Goal: Task Accomplishment & Management: Manage account settings

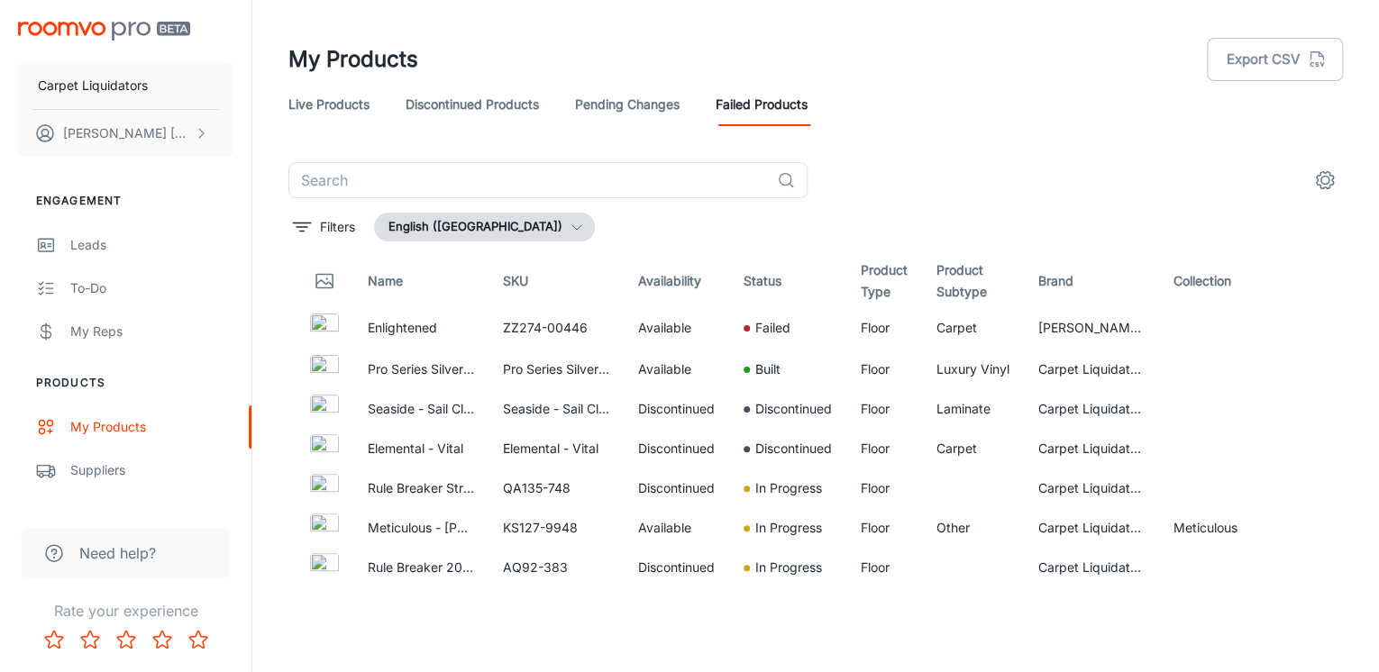
click at [346, 101] on link "Live Products" at bounding box center [328, 104] width 81 height 43
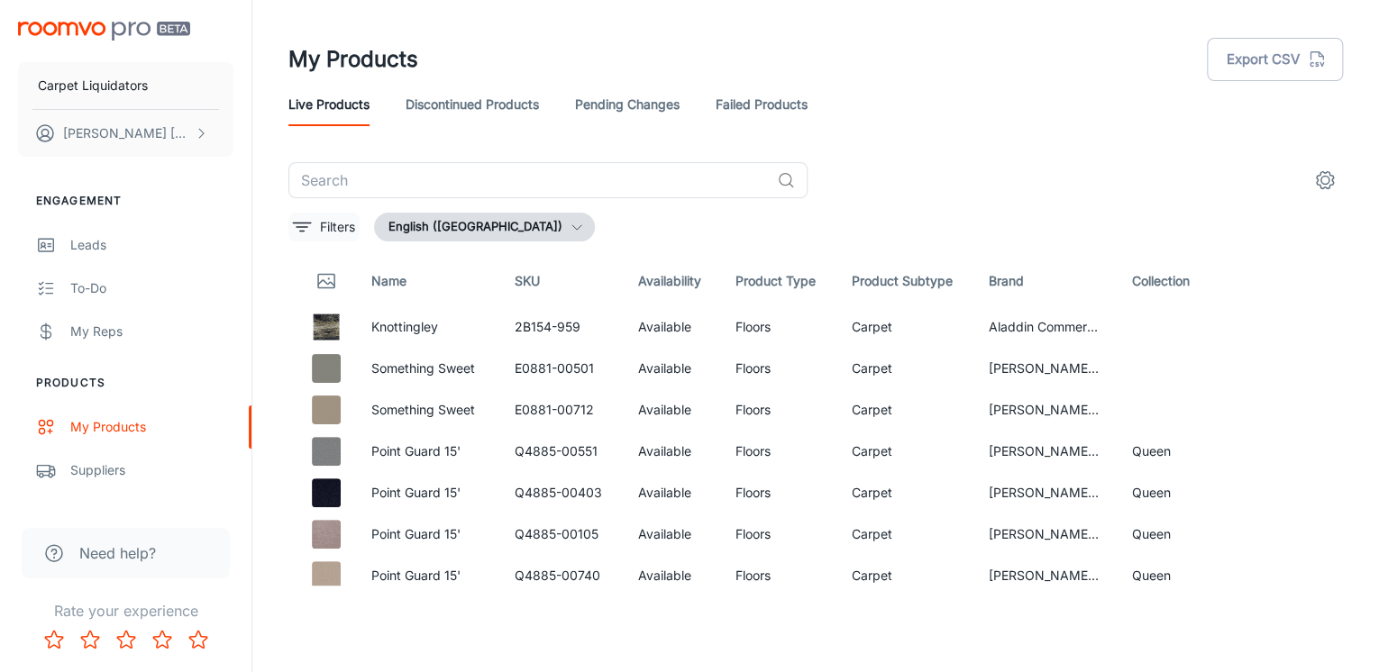
click at [320, 222] on p "Filters" at bounding box center [337, 227] width 35 height 20
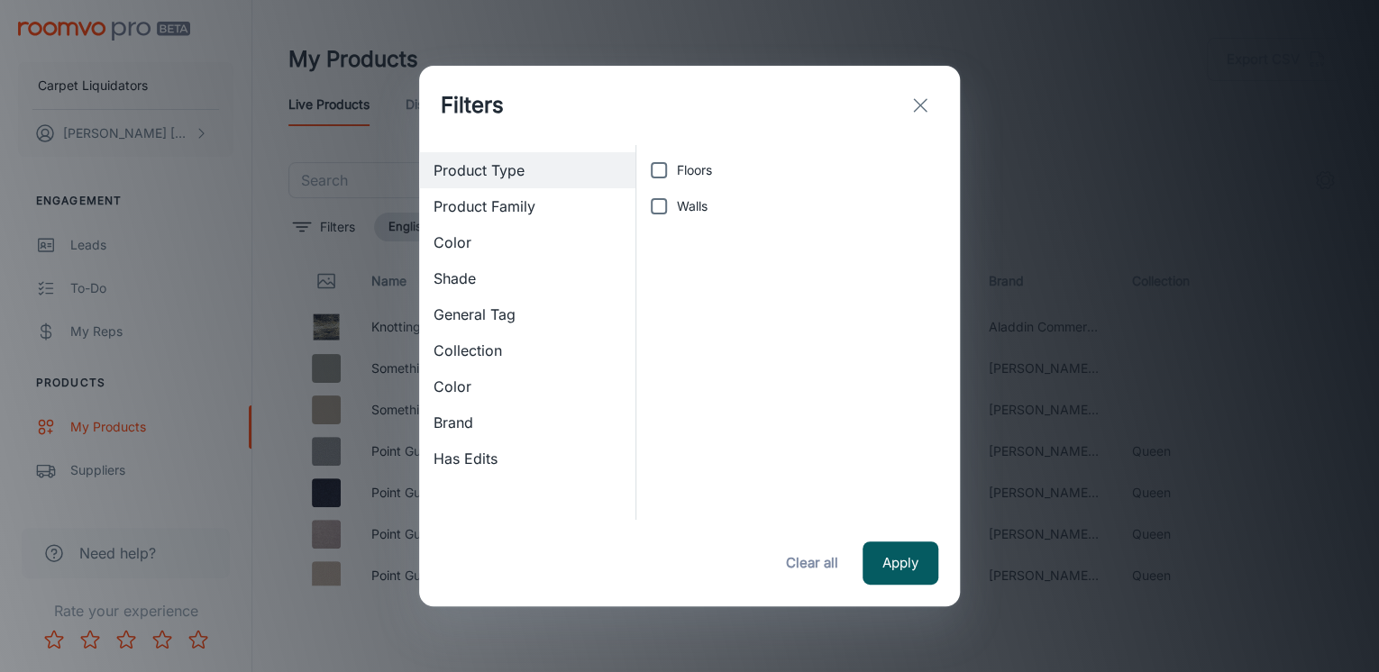
click at [475, 419] on span "Brand" at bounding box center [526, 423] width 187 height 22
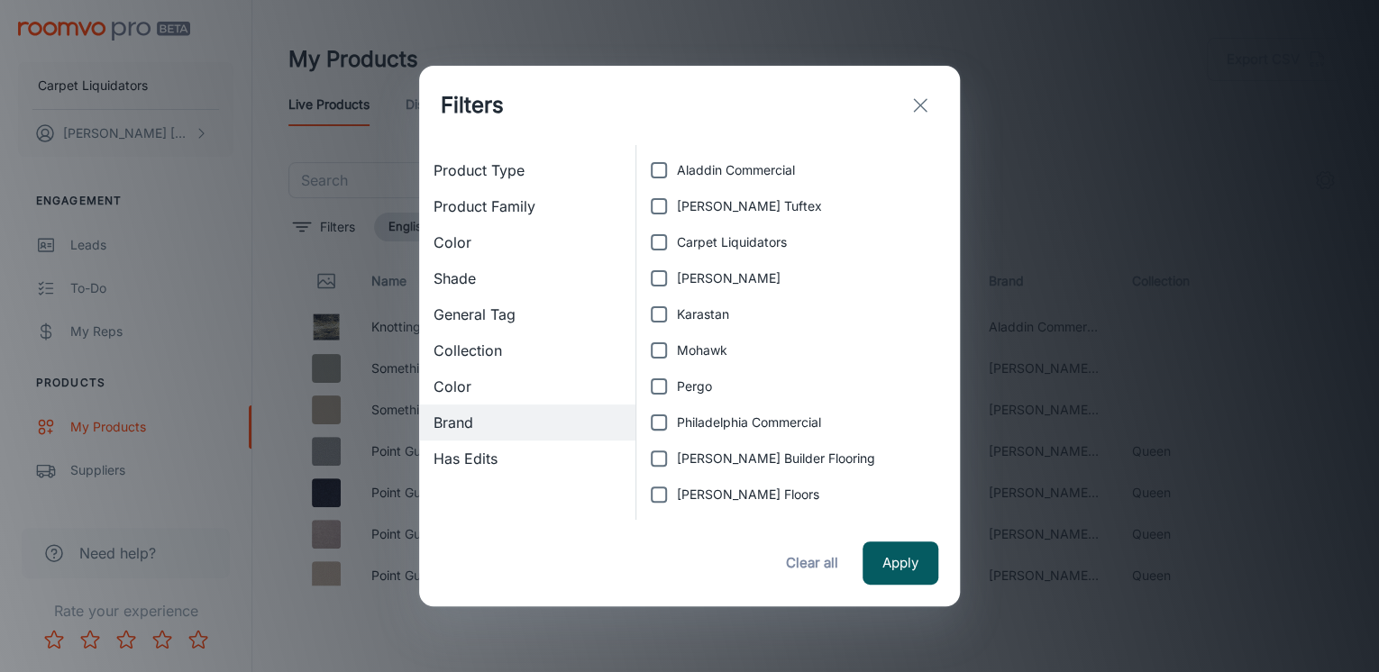
click at [674, 242] on input "Carpet Liquidators" at bounding box center [659, 242] width 36 height 36
checkbox input "true"
click at [889, 576] on button "Apply" at bounding box center [900, 563] width 76 height 43
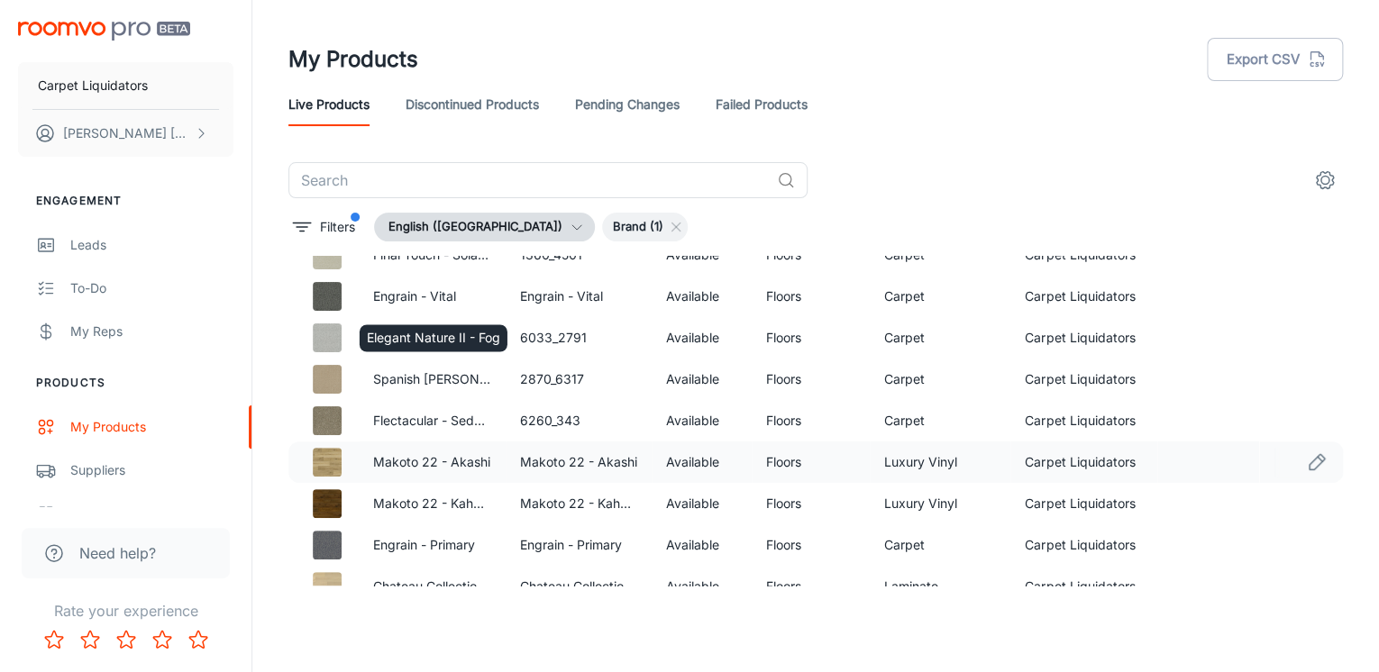
scroll to position [433, 0]
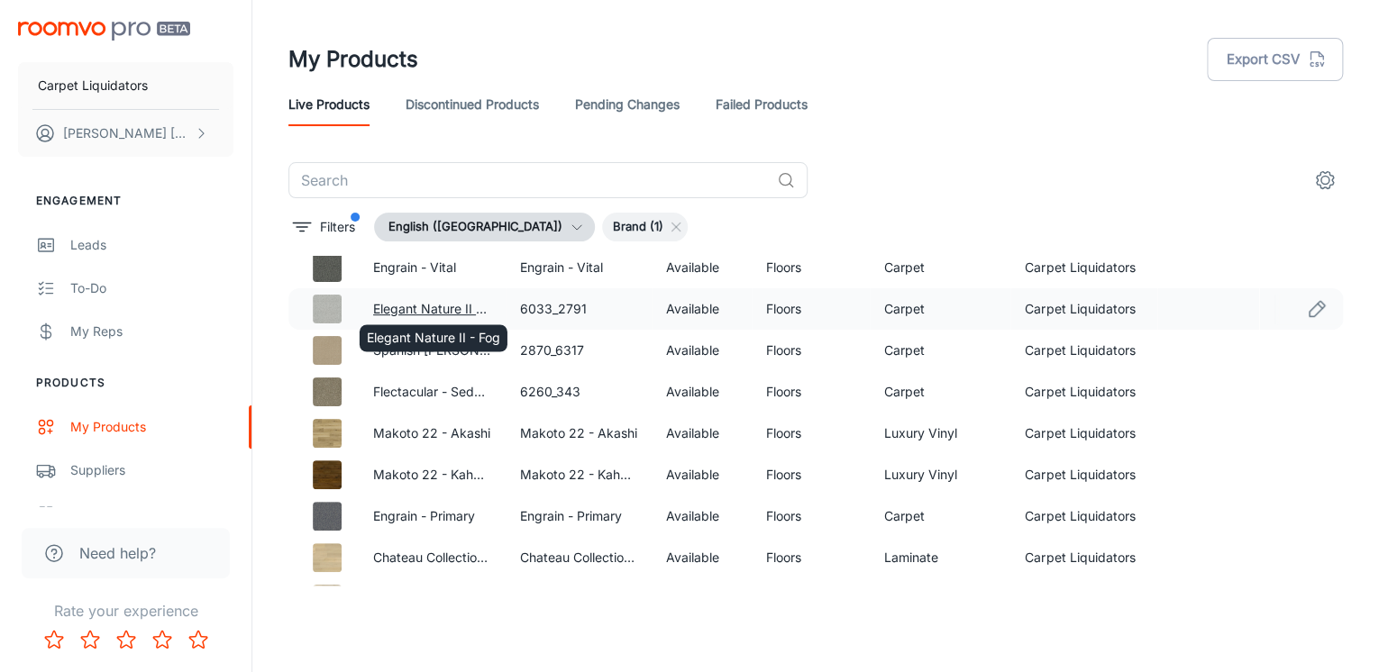
click at [420, 307] on link "Elegant Nature II - Fog" at bounding box center [439, 308] width 133 height 15
click at [1309, 307] on icon "Edit" at bounding box center [1316, 308] width 15 height 15
click at [1306, 305] on icon "Edit" at bounding box center [1317, 309] width 22 height 22
click at [434, 312] on div "Elegant Nature II - Fog" at bounding box center [433, 332] width 151 height 41
click at [428, 308] on link "Elegant Nature II - Fog" at bounding box center [439, 308] width 133 height 15
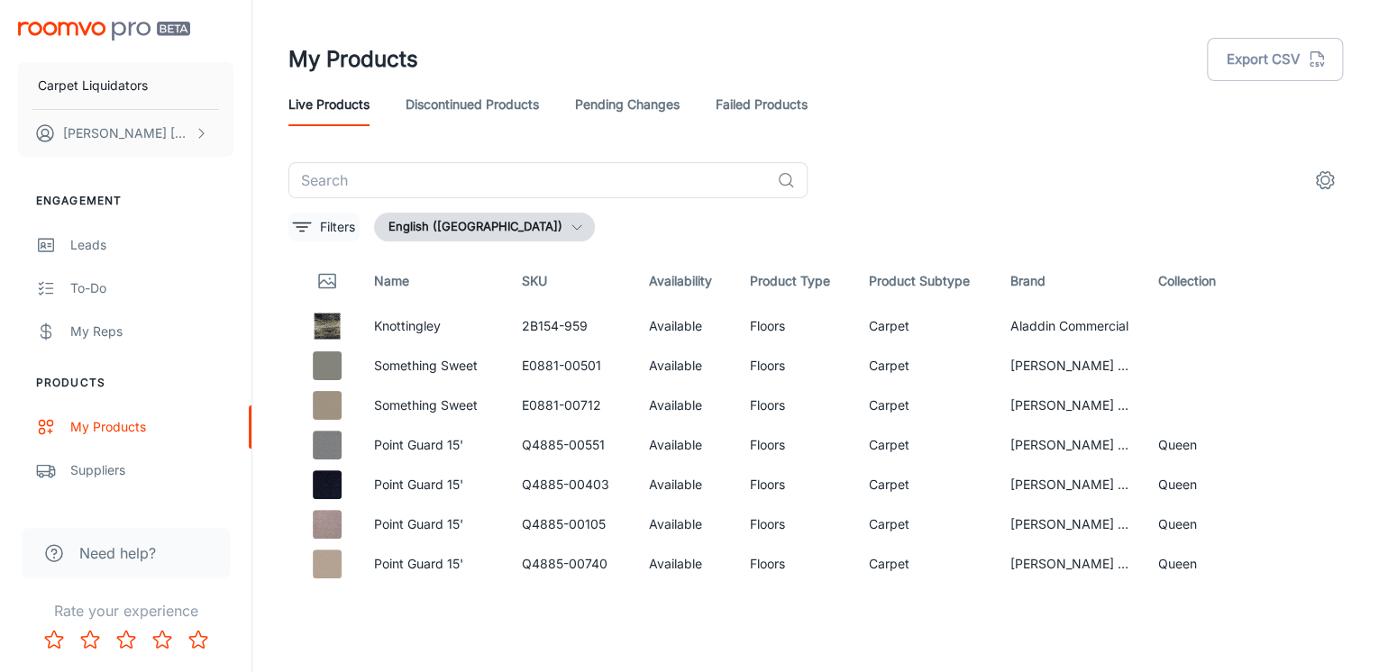
click at [297, 241] on button "Filters" at bounding box center [323, 227] width 71 height 29
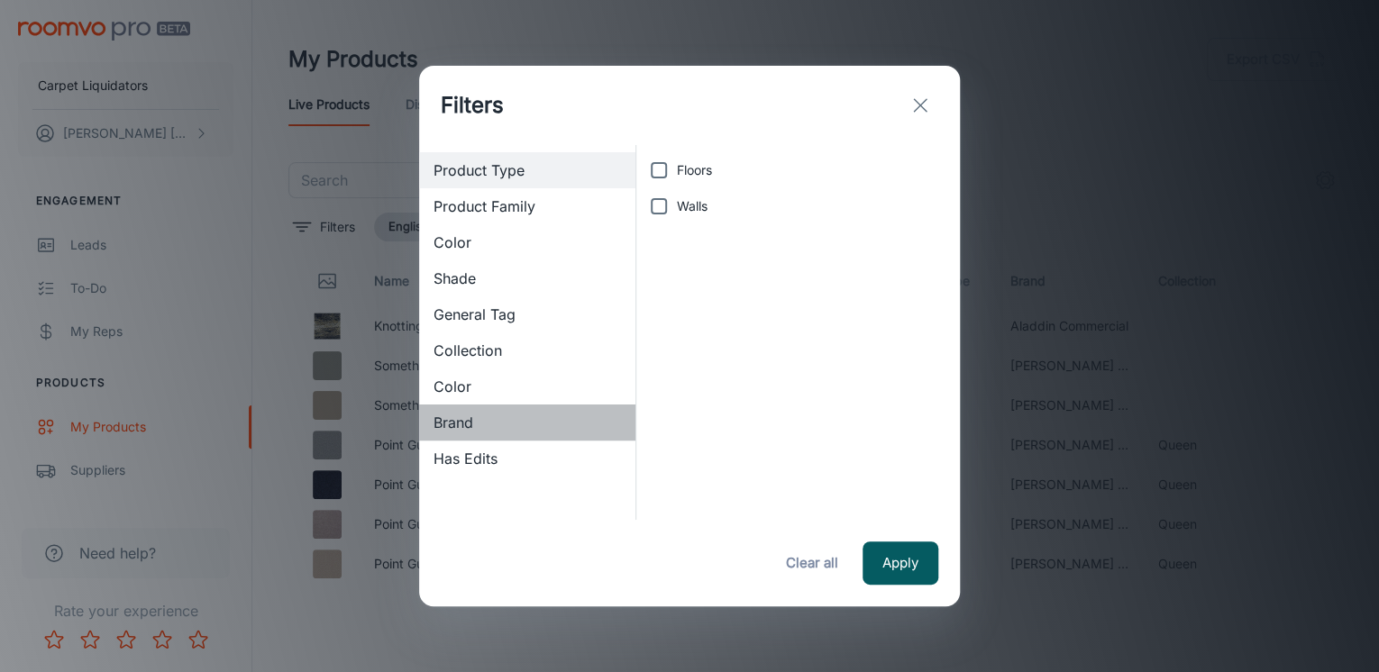
click at [493, 424] on span "Brand" at bounding box center [526, 423] width 187 height 22
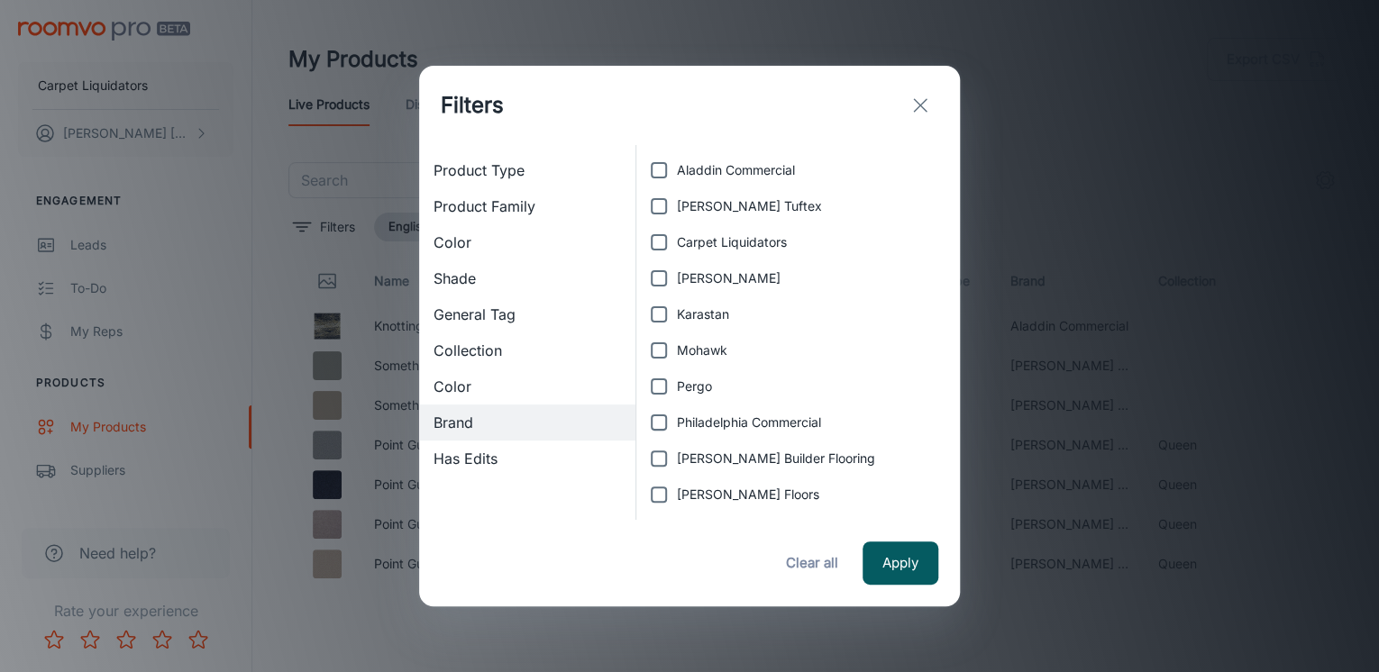
click at [713, 231] on label "Carpet Liquidators" at bounding box center [793, 242] width 305 height 36
click at [677, 231] on input "Carpet Liquidators" at bounding box center [659, 242] width 36 height 36
checkbox input "true"
click at [910, 564] on button "Apply" at bounding box center [900, 563] width 76 height 43
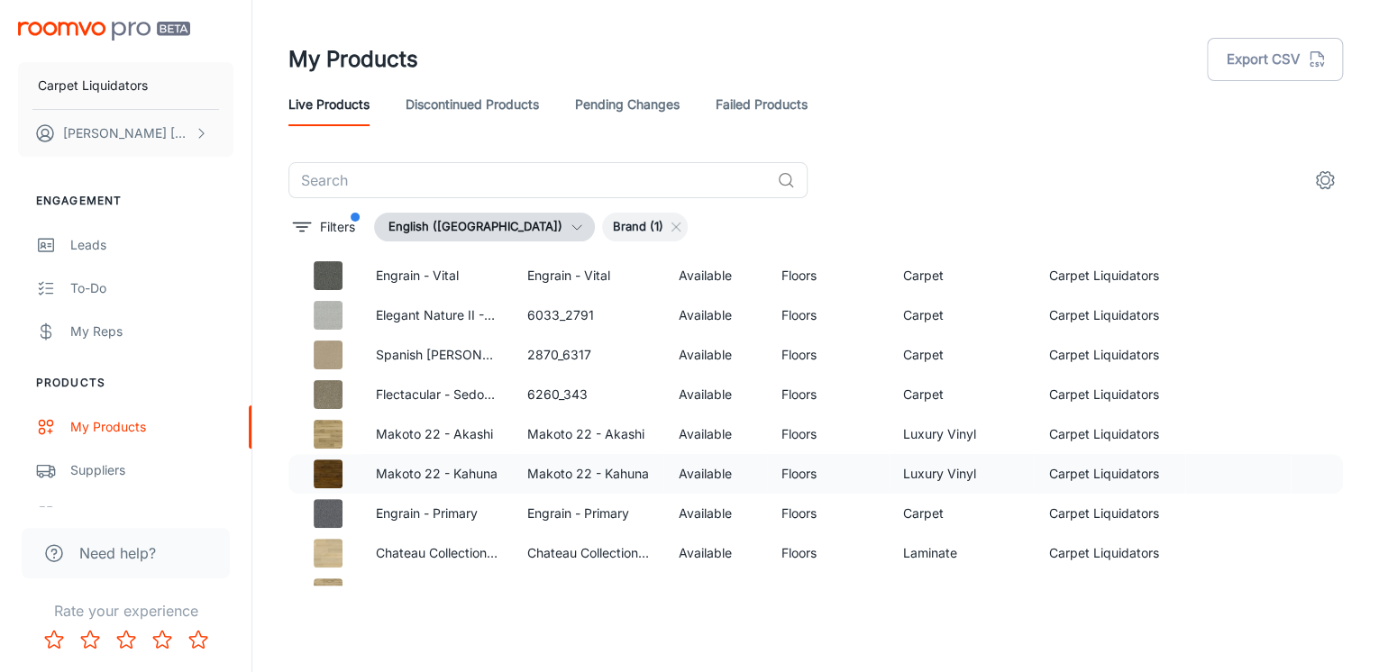
scroll to position [433, 0]
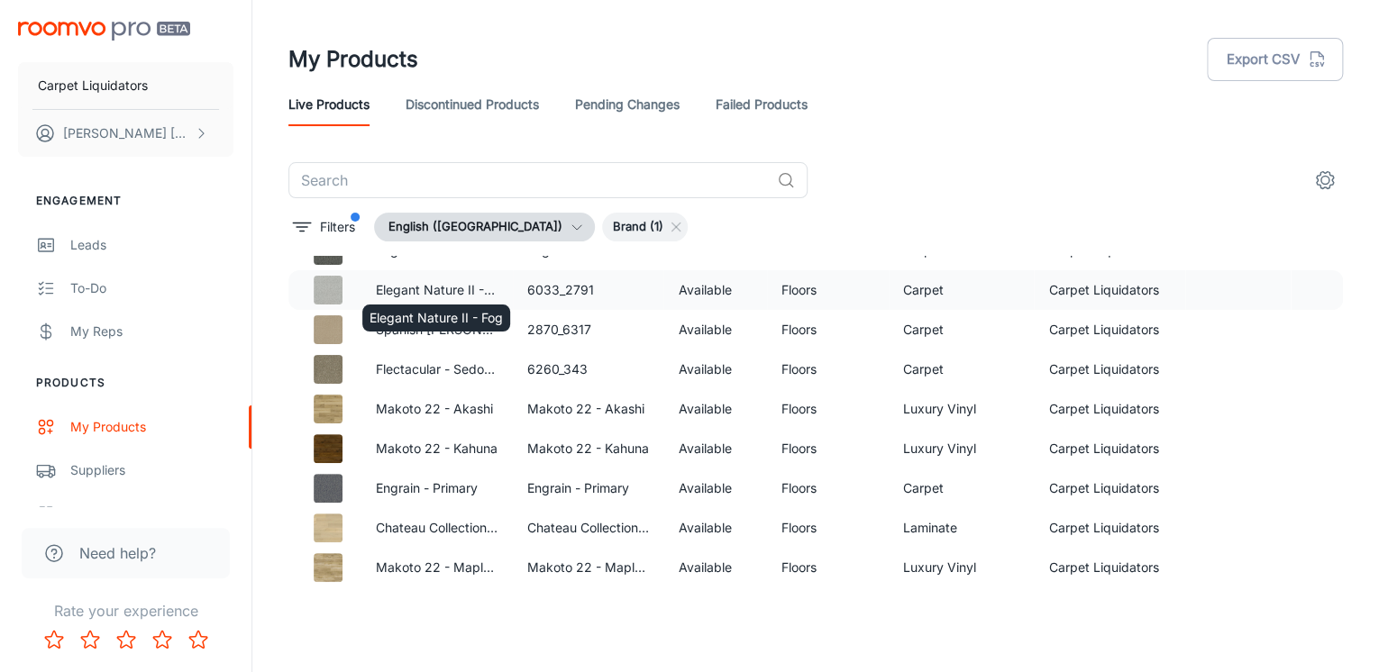
click at [424, 288] on p "Elegant Nature II - Fog" at bounding box center [437, 290] width 123 height 20
click at [425, 288] on p "Elegant Nature II - Fog" at bounding box center [437, 290] width 123 height 20
click at [1310, 292] on td at bounding box center [1317, 290] width 52 height 40
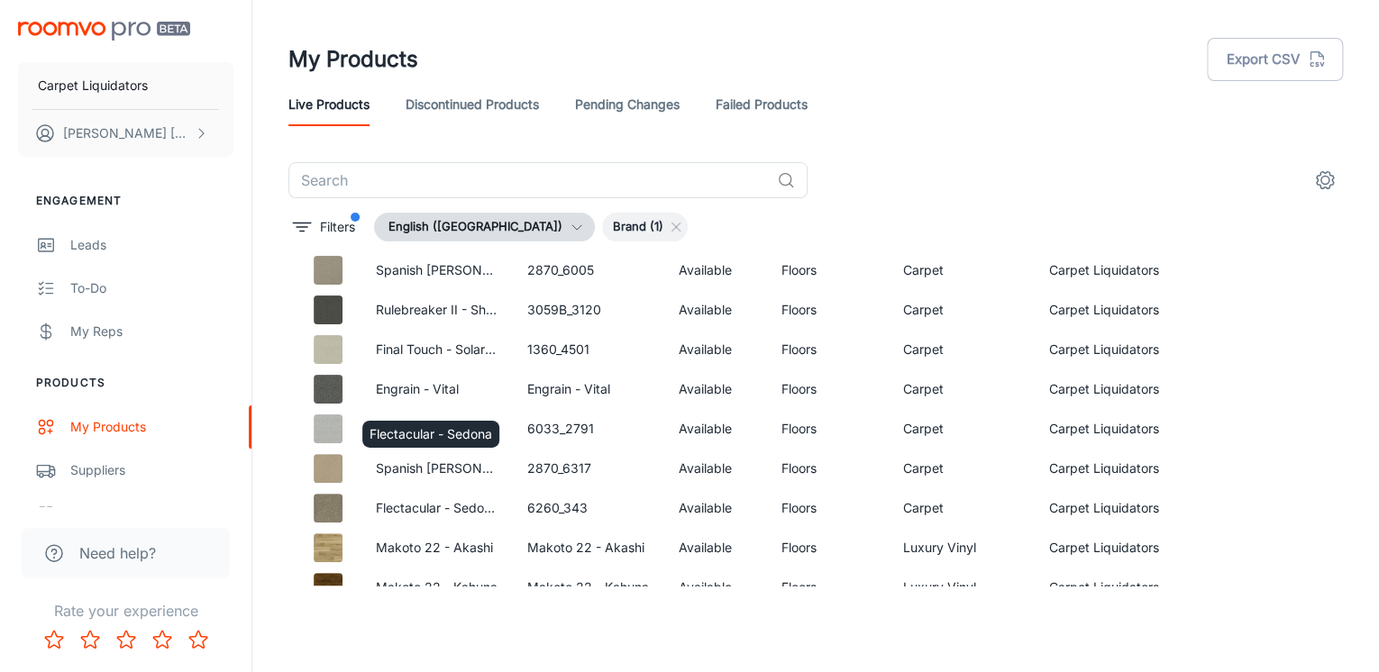
scroll to position [288, 0]
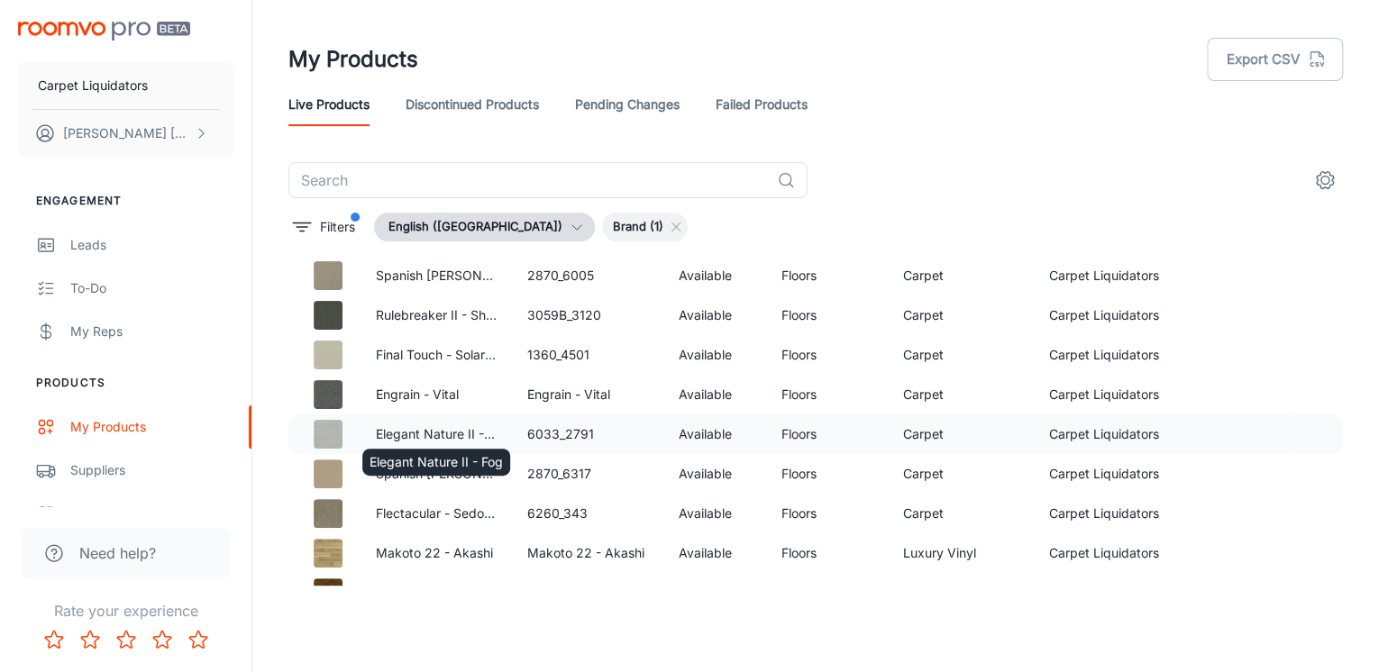
click at [385, 428] on p "Elegant Nature II - Fog" at bounding box center [437, 434] width 123 height 20
click at [417, 436] on body "Carpet Liquidators [PERSON_NAME] Engagement Leads To-do My Reps Products My Pro…" at bounding box center [689, 336] width 1379 height 672
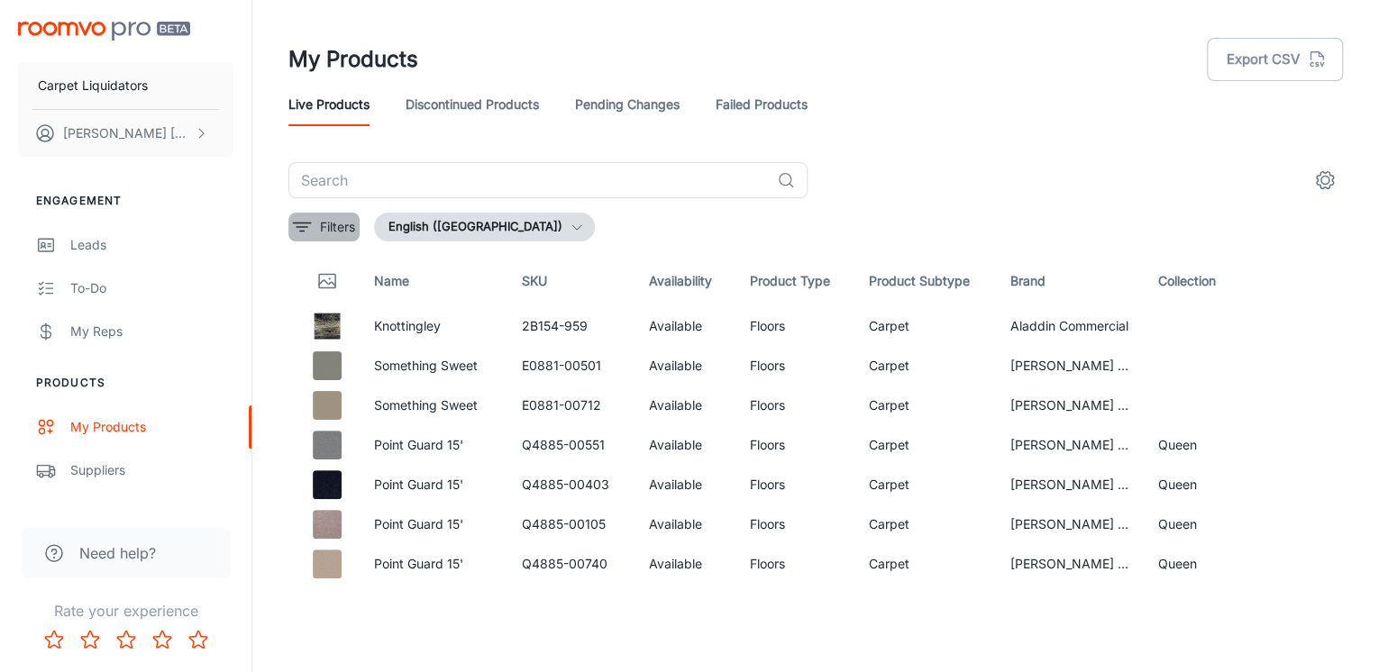
click at [332, 220] on p "Filters" at bounding box center [337, 227] width 35 height 20
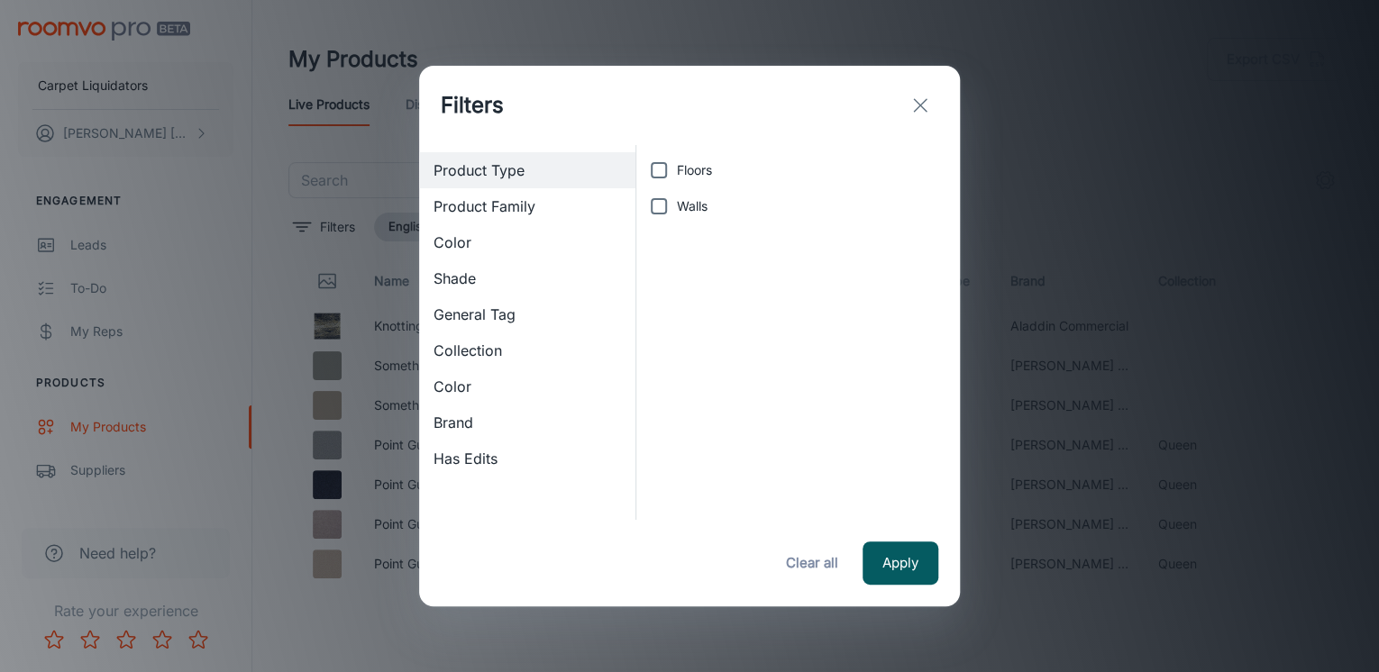
click at [444, 415] on span "Brand" at bounding box center [526, 423] width 187 height 22
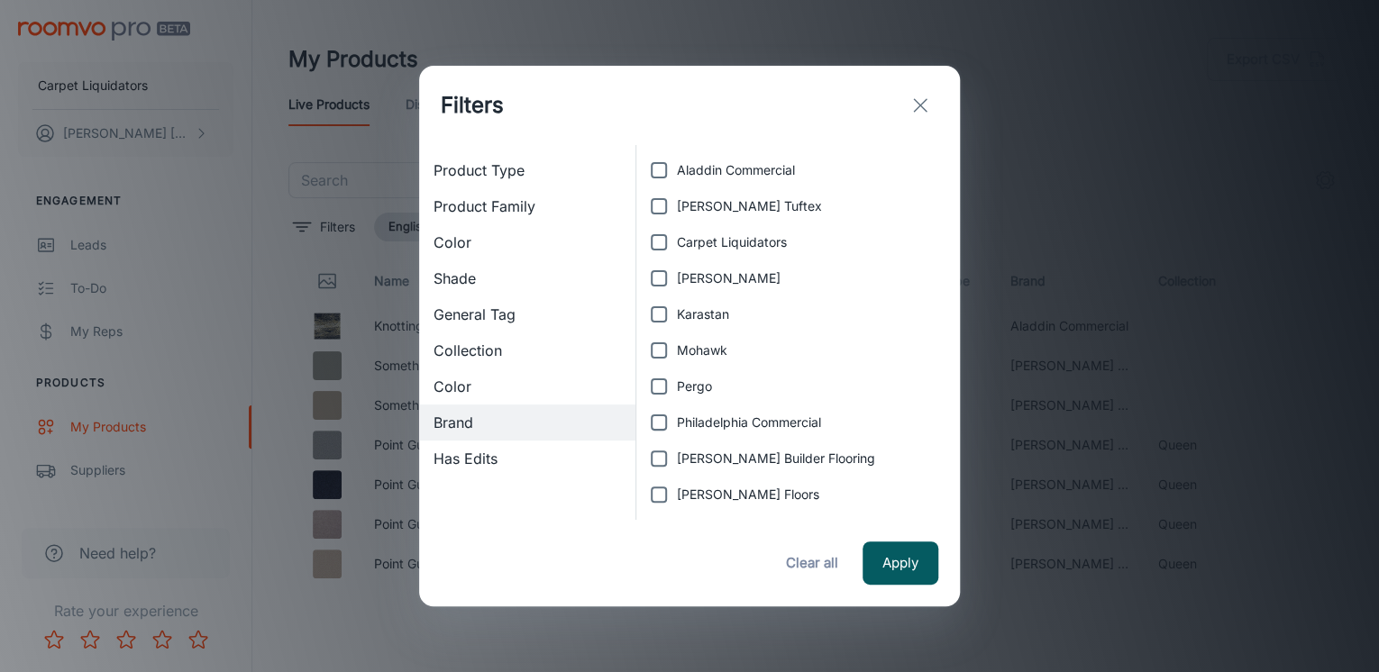
click at [685, 251] on span "Carpet Liquidators" at bounding box center [732, 243] width 110 height 20
click at [677, 251] on input "Carpet Liquidators" at bounding box center [659, 242] width 36 height 36
checkbox input "true"
click at [890, 570] on button "Apply" at bounding box center [900, 563] width 76 height 43
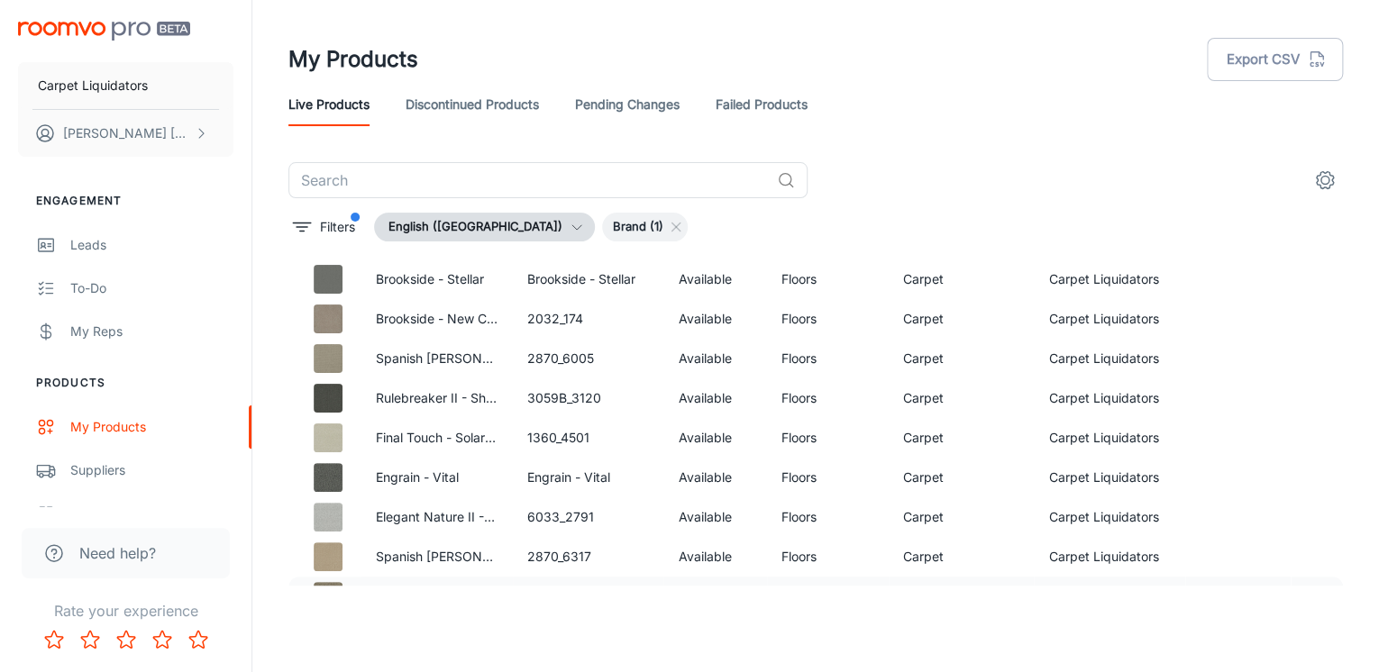
scroll to position [288, 0]
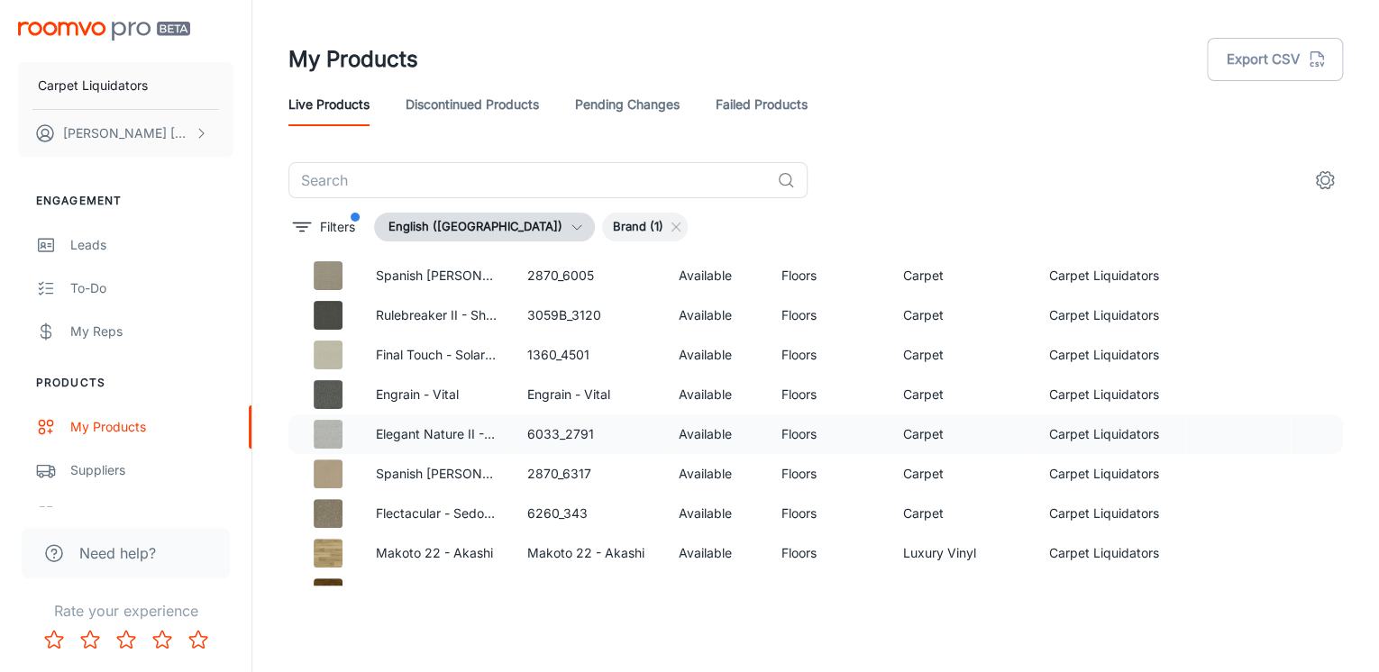
click at [1204, 433] on td at bounding box center [1237, 435] width 105 height 40
drag, startPoint x: 1204, startPoint y: 433, endPoint x: 575, endPoint y: 460, distance: 629.6
click at [1193, 433] on td at bounding box center [1237, 435] width 105 height 40
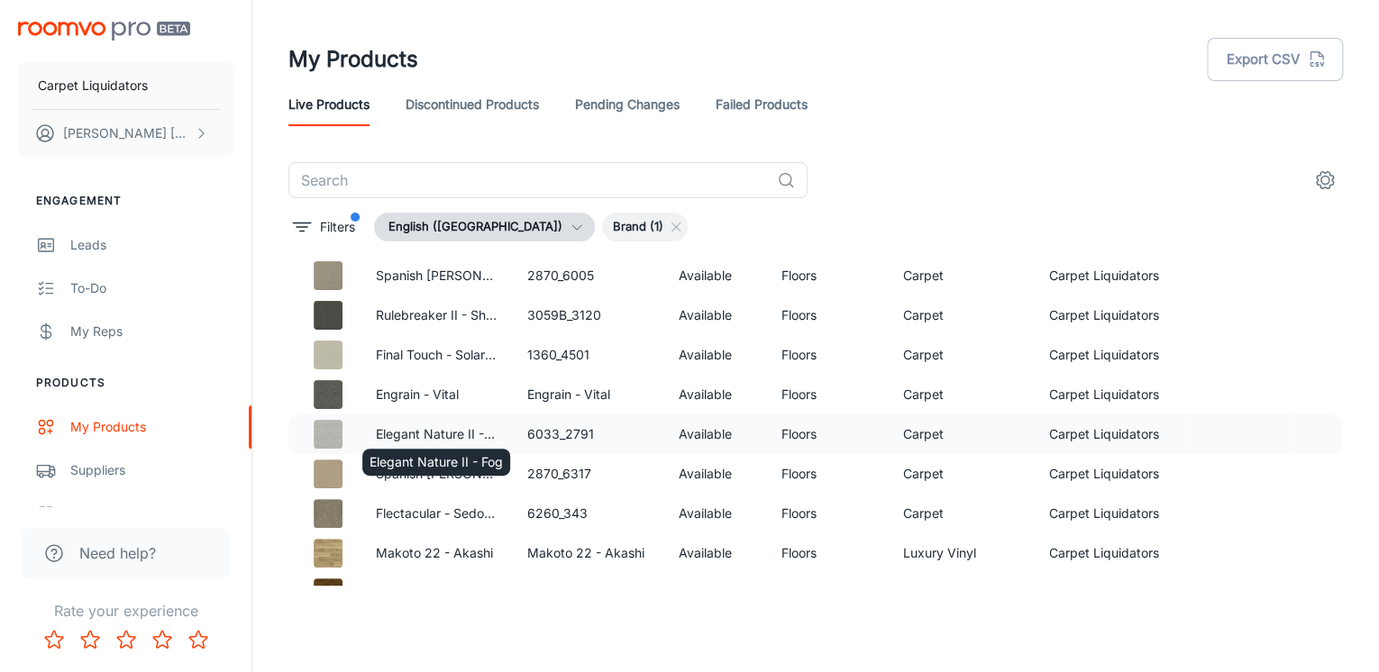
click at [444, 447] on div "Elegant Nature II - Fog" at bounding box center [435, 456] width 151 height 41
click at [412, 397] on p "Engrain - Vital" at bounding box center [437, 395] width 123 height 20
click at [414, 440] on div "Elegant Nature II - Fog" at bounding box center [435, 456] width 151 height 41
click at [415, 453] on p "Elegant Nature II - Fog" at bounding box center [436, 462] width 133 height 20
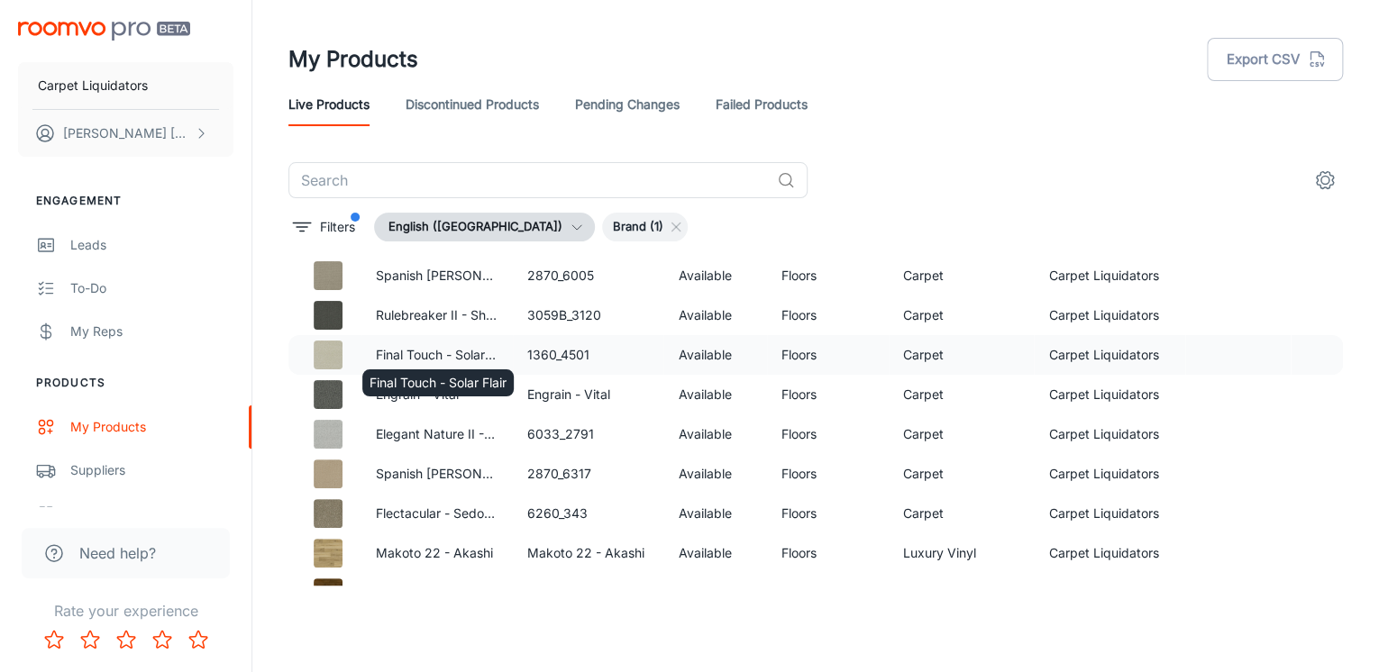
drag, startPoint x: 431, startPoint y: 364, endPoint x: 447, endPoint y: 337, distance: 31.5
click at [431, 360] on div "Final Touch - Solar Flair" at bounding box center [437, 377] width 155 height 41
click at [336, 221] on p "Filters" at bounding box center [337, 227] width 35 height 20
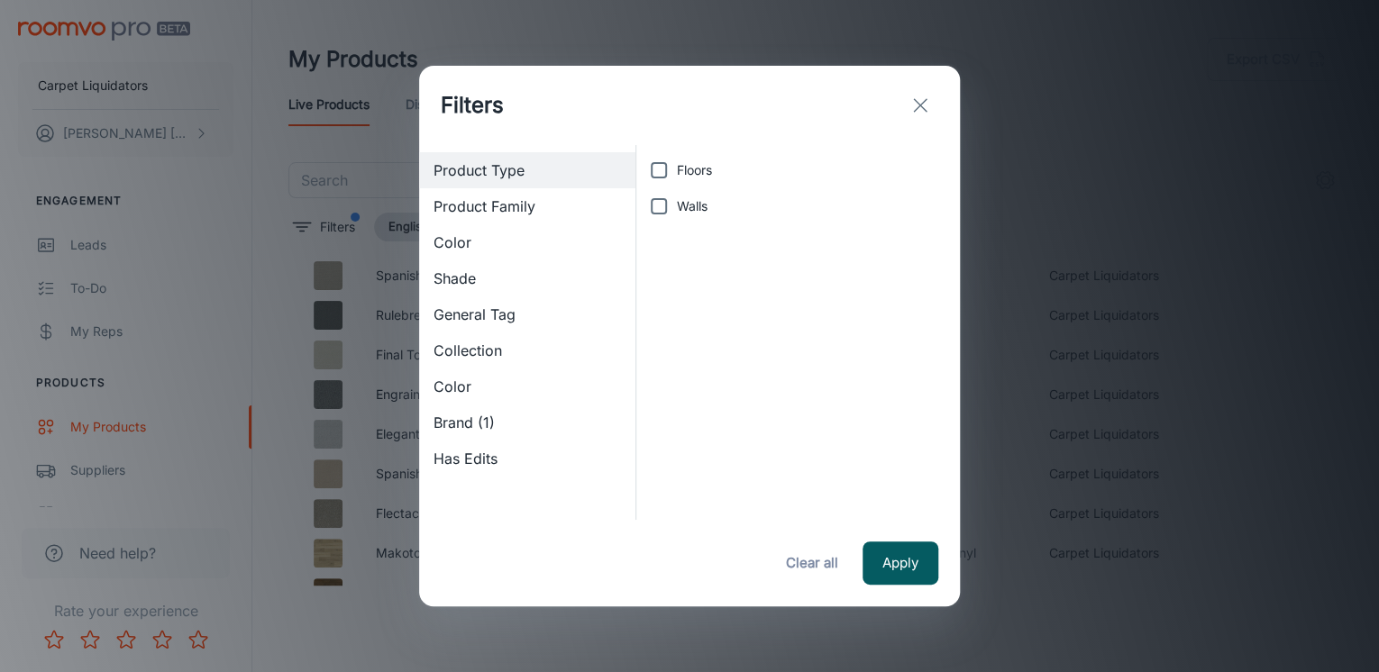
click at [925, 101] on icon "exit" at bounding box center [920, 106] width 22 height 22
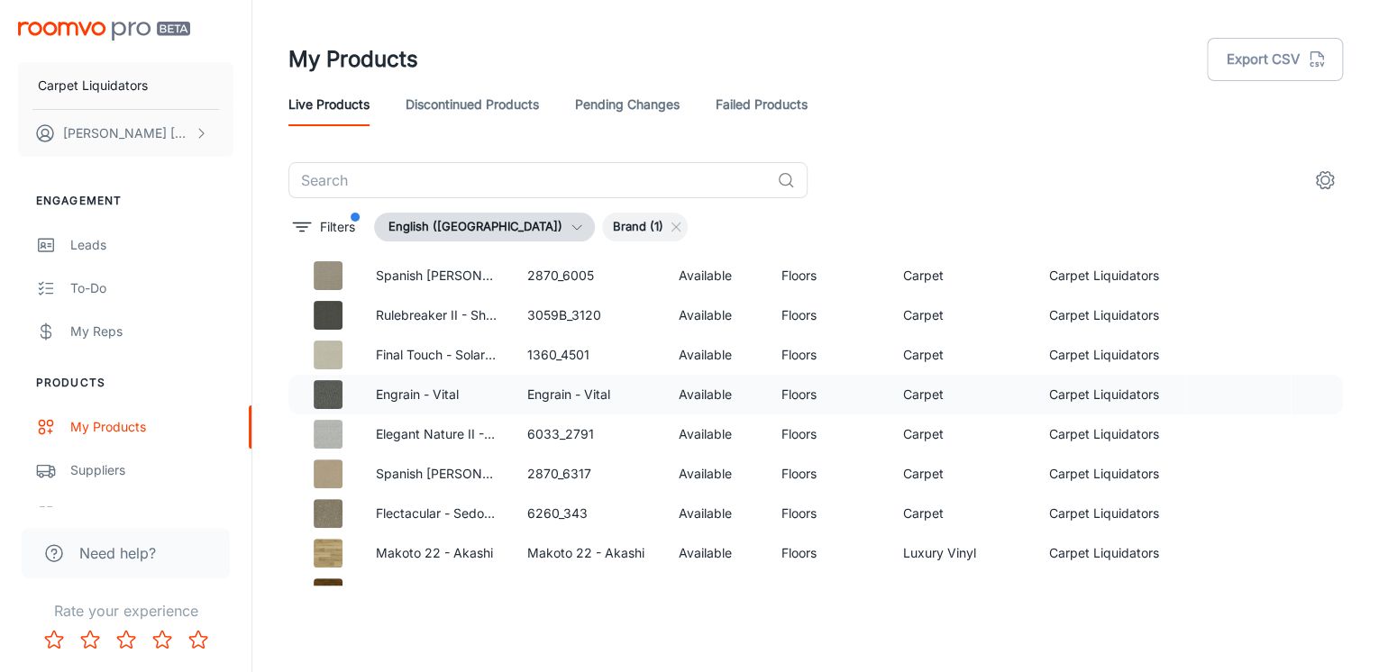
click at [402, 386] on p "Engrain - Vital" at bounding box center [437, 395] width 123 height 20
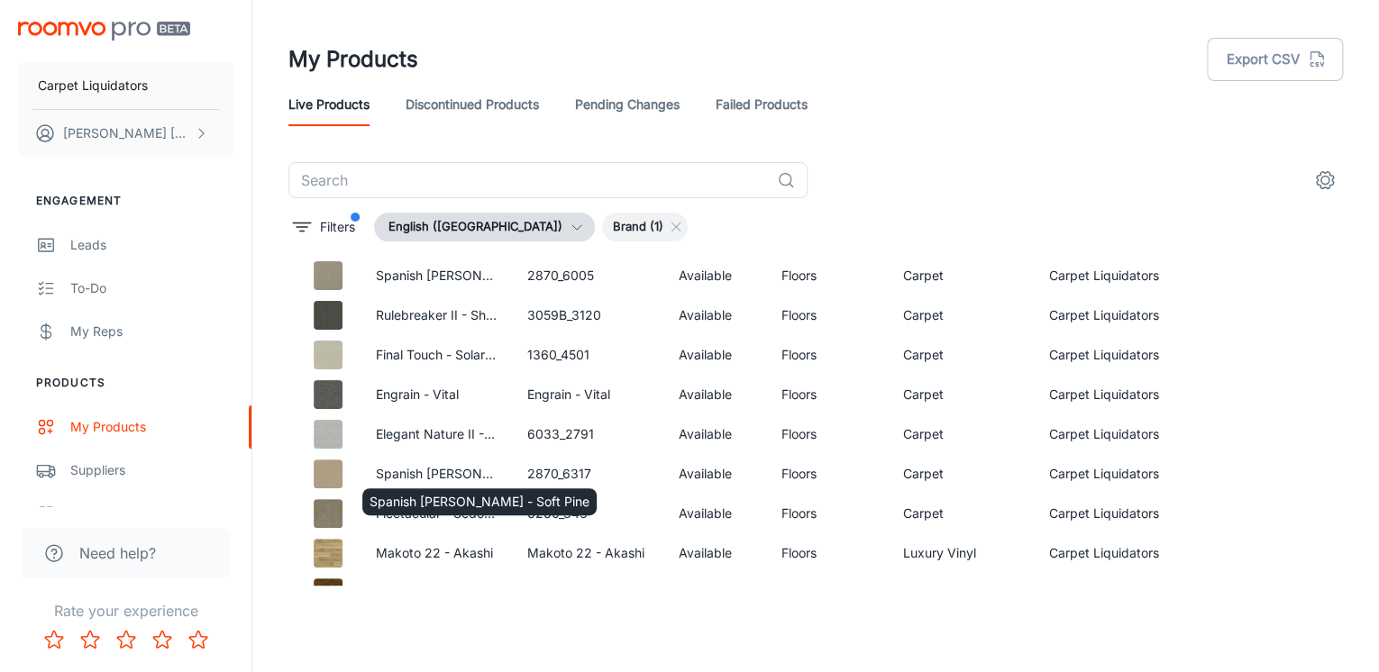
click at [399, 492] on p "Spanish [PERSON_NAME] - Soft Pine" at bounding box center [480, 502] width 220 height 20
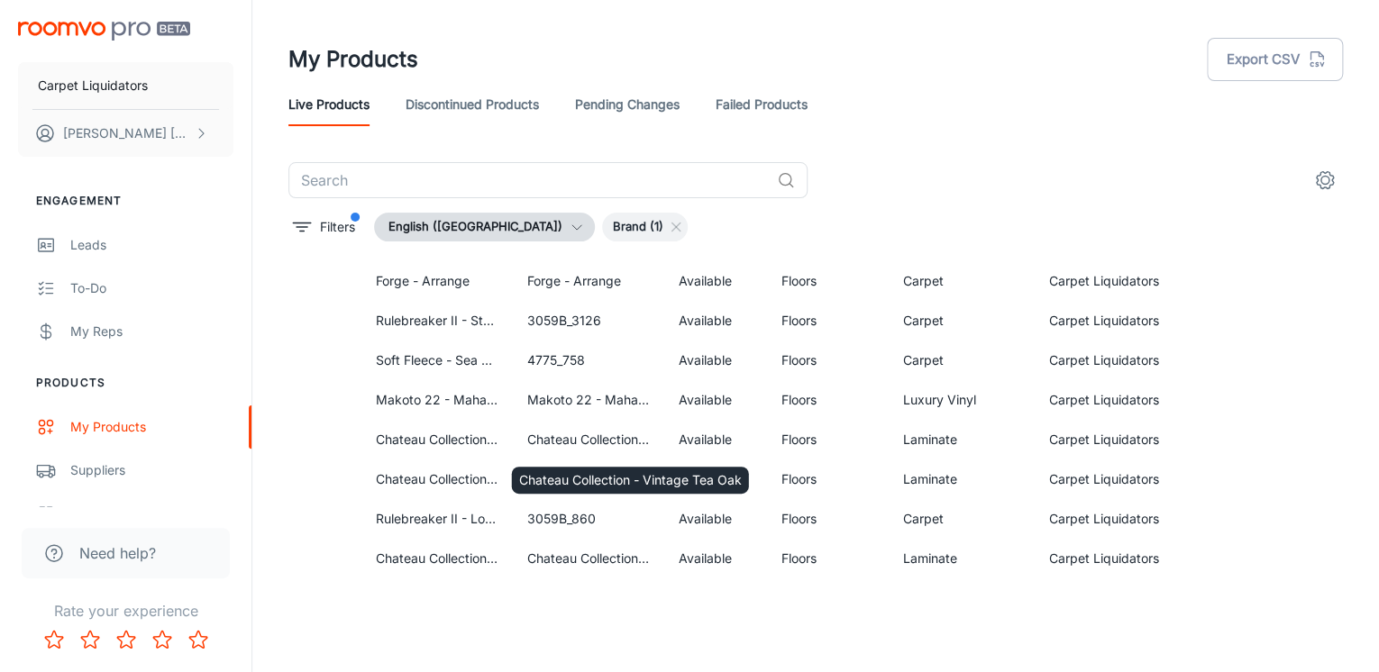
scroll to position [865, 0]
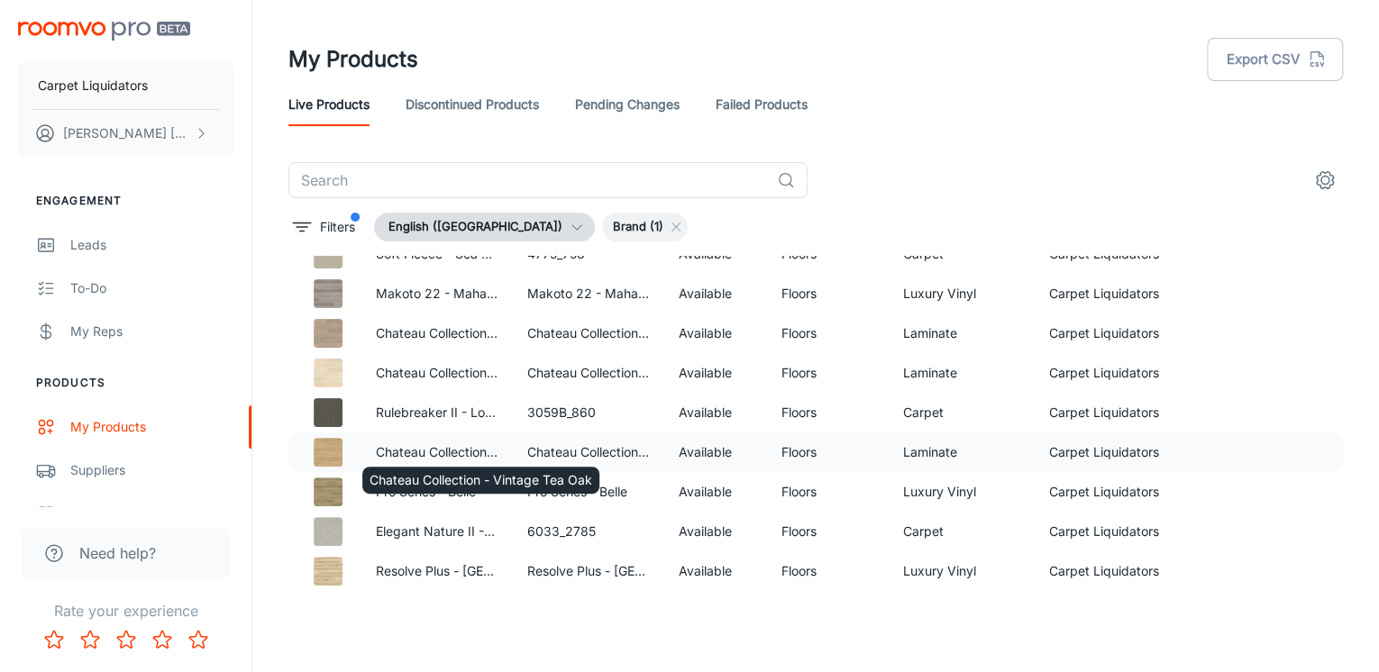
click at [443, 447] on p "Chateau Collection - Vintage Tea Oak" at bounding box center [437, 453] width 123 height 20
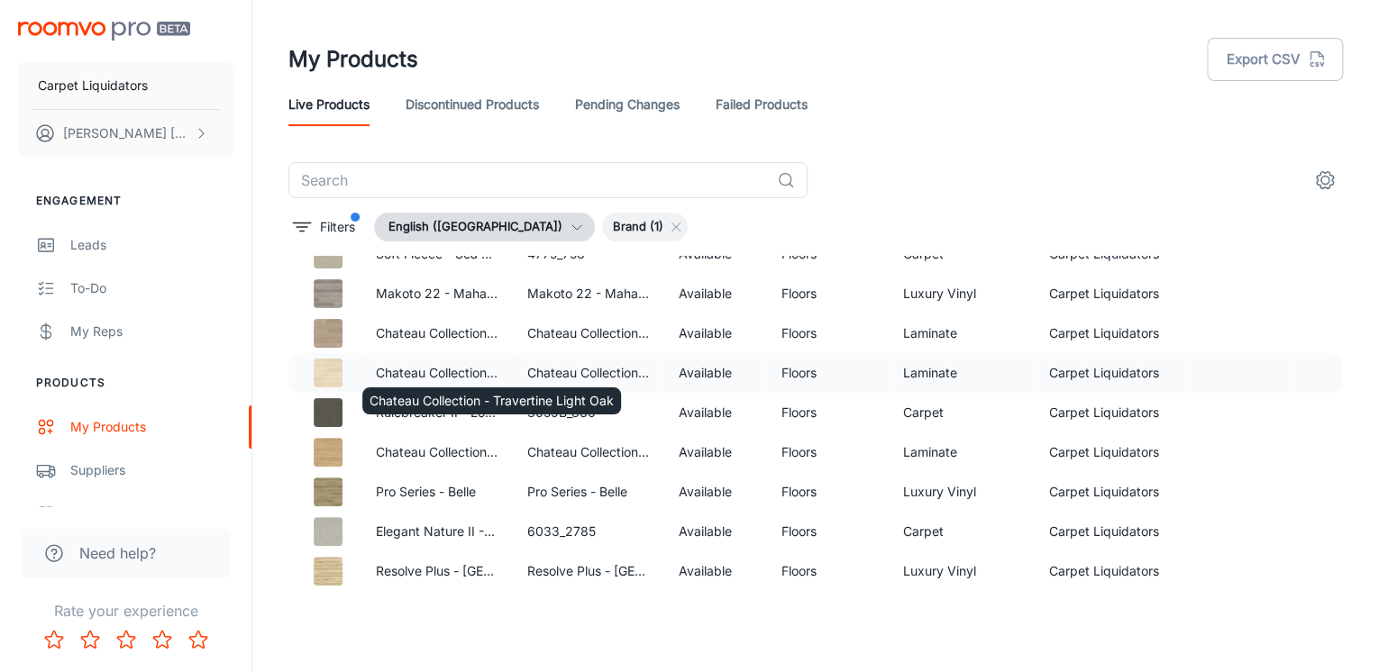
drag, startPoint x: 443, startPoint y: 447, endPoint x: 433, endPoint y: 383, distance: 64.8
click at [433, 383] on body "Carpet Liquidators [PERSON_NAME] Engagement Leads To-do My Reps Products My Pro…" at bounding box center [689, 336] width 1379 height 672
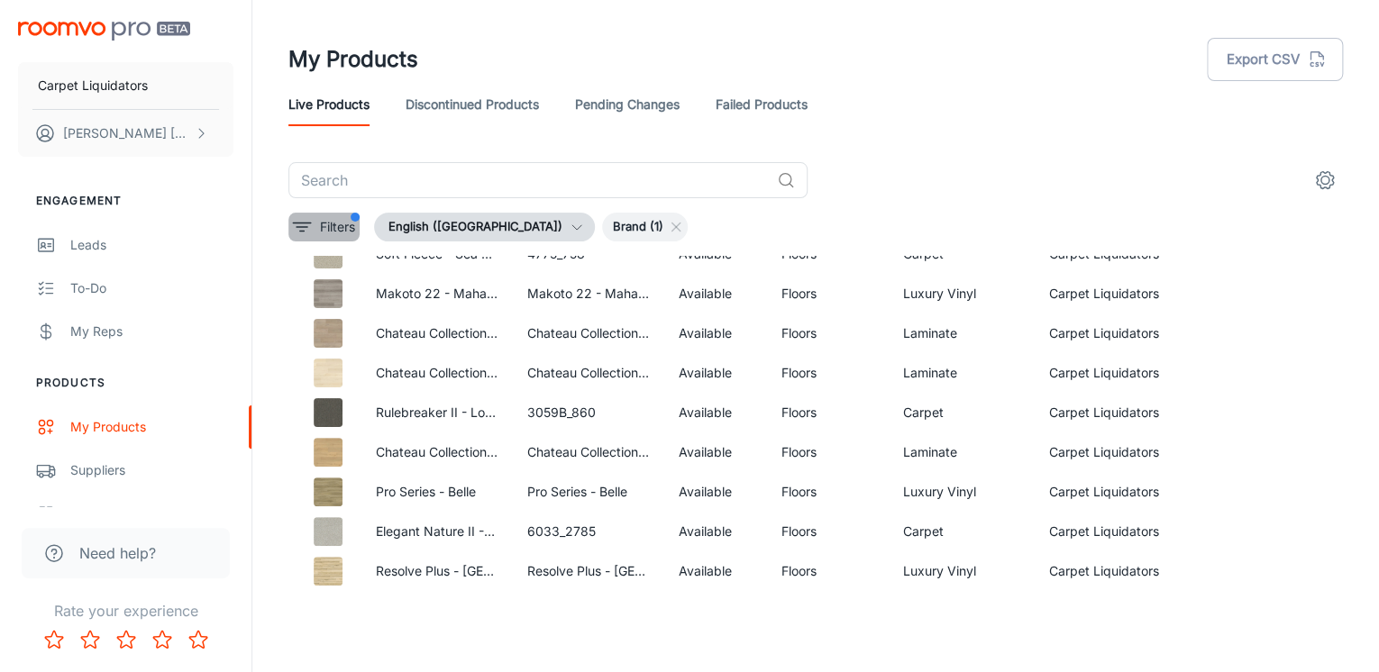
click at [342, 220] on p "Filters" at bounding box center [337, 227] width 35 height 20
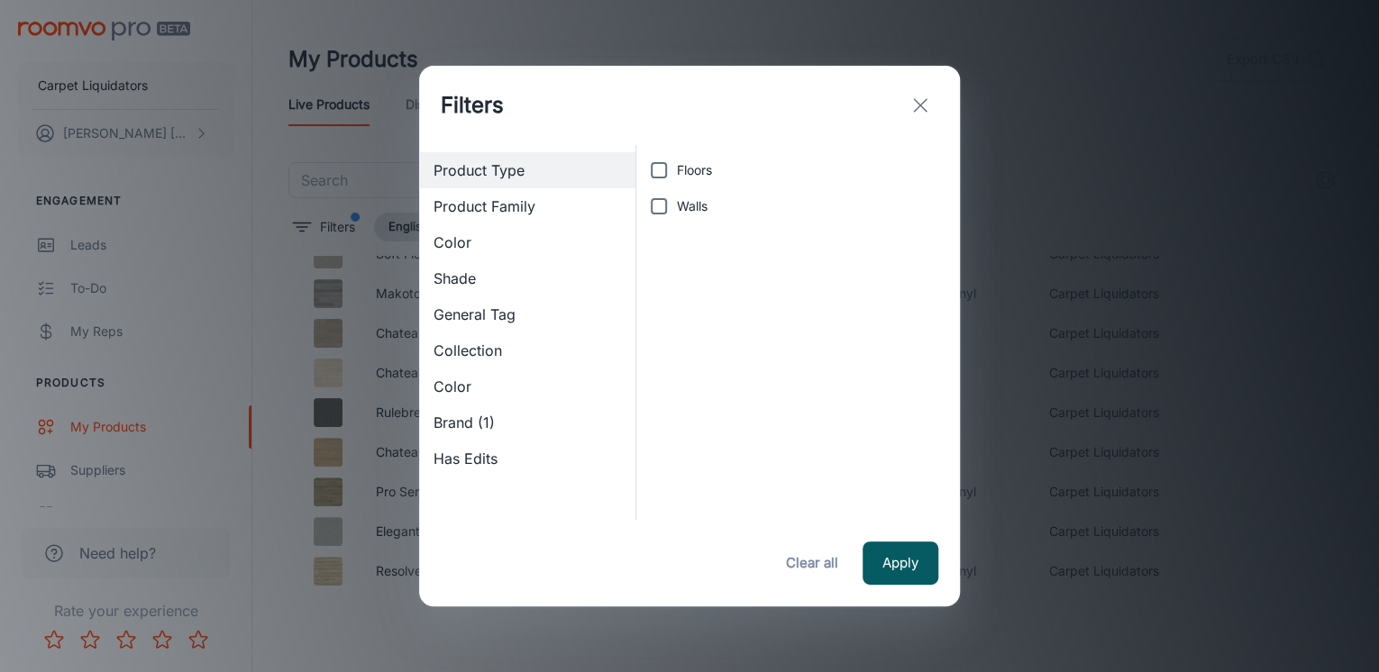
click at [803, 559] on button "Clear all" at bounding box center [812, 563] width 72 height 43
click at [901, 556] on button "Apply" at bounding box center [900, 563] width 76 height 43
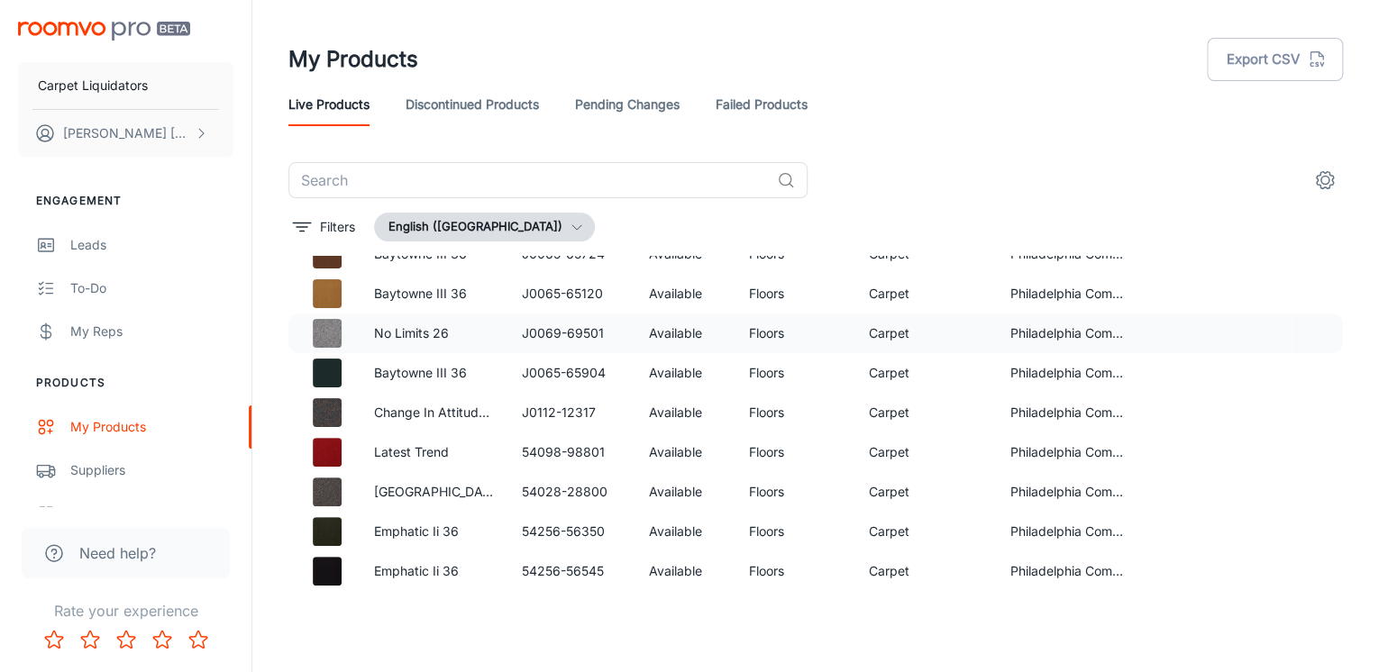
click at [406, 346] on td "No Limits 26" at bounding box center [434, 334] width 148 height 40
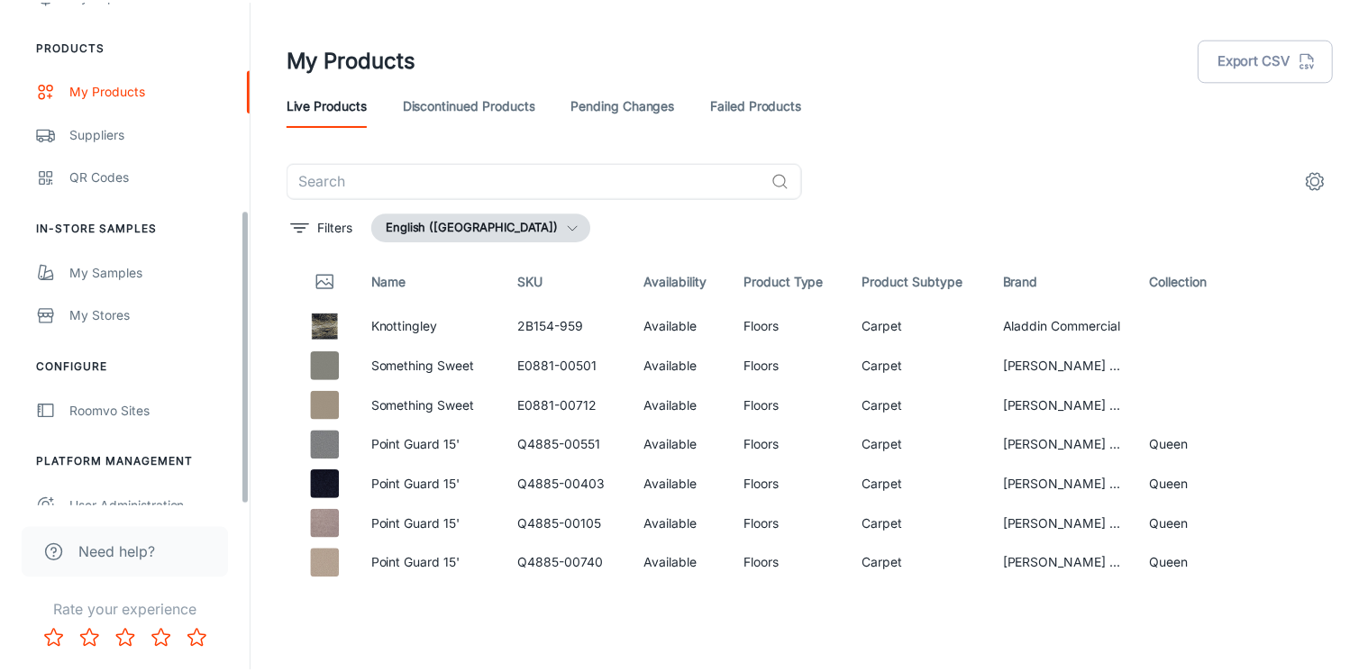
scroll to position [359, 0]
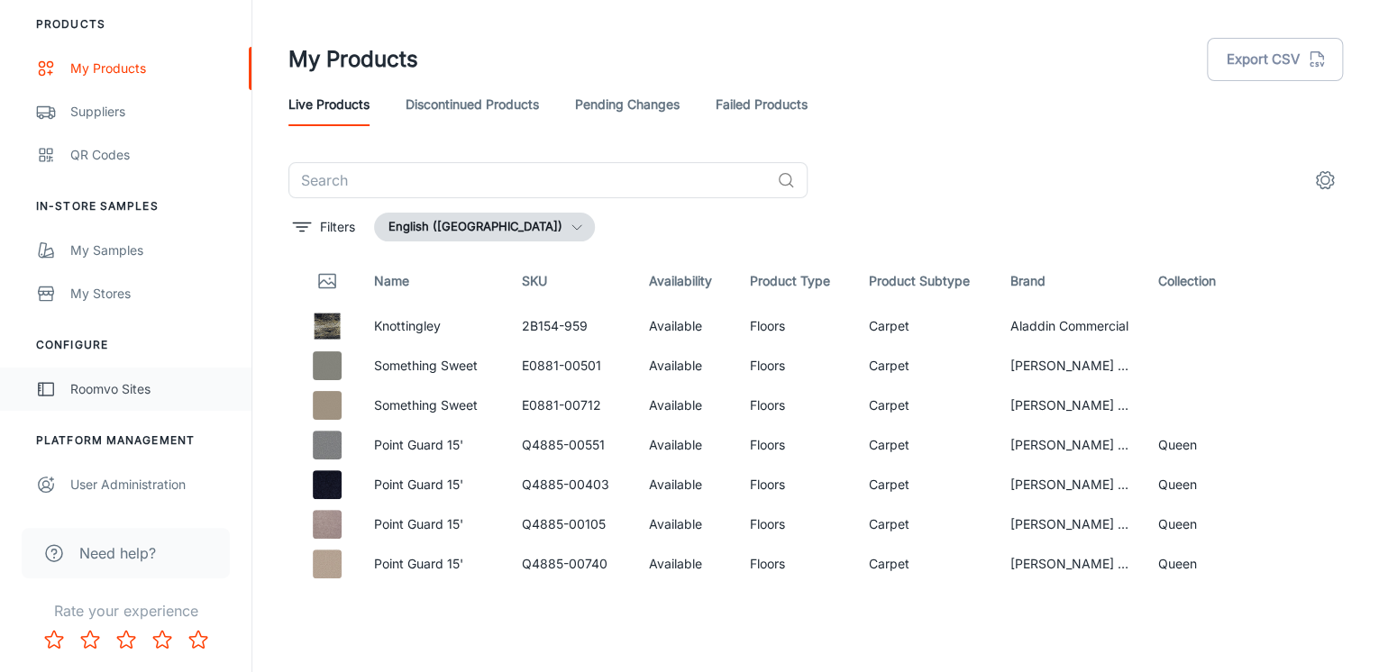
click at [101, 397] on div "Roomvo Sites" at bounding box center [151, 389] width 163 height 20
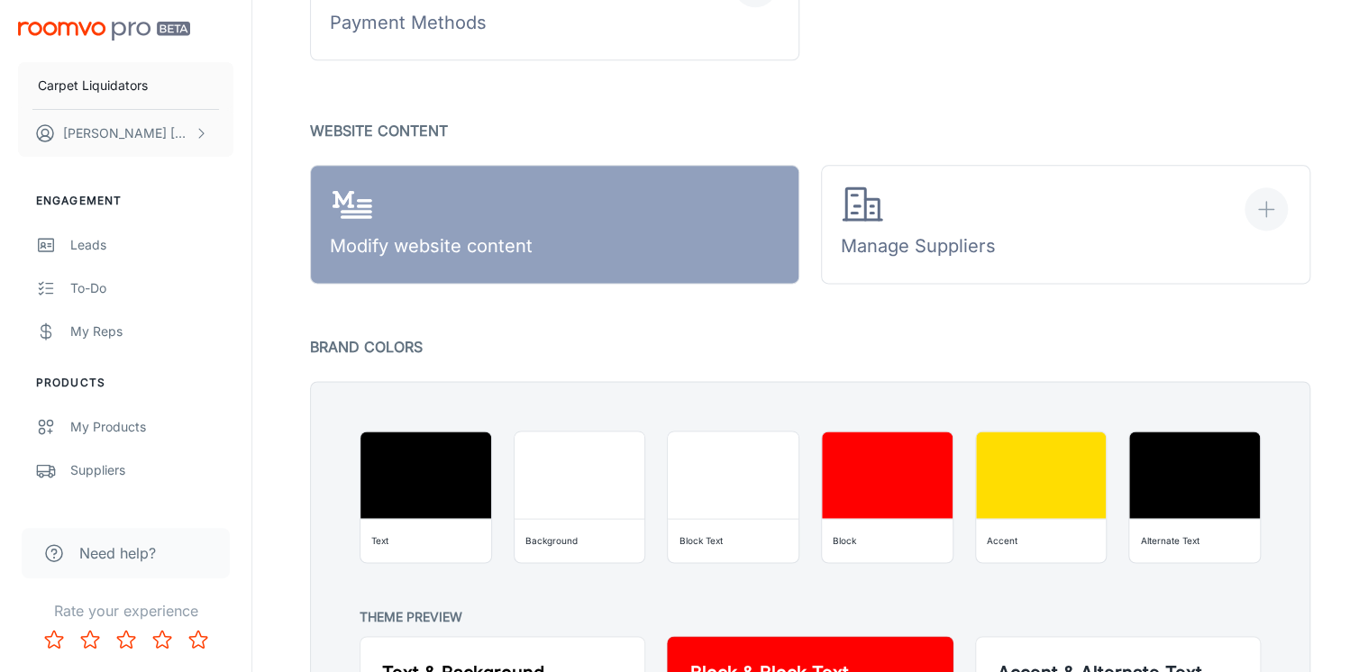
scroll to position [1370, 0]
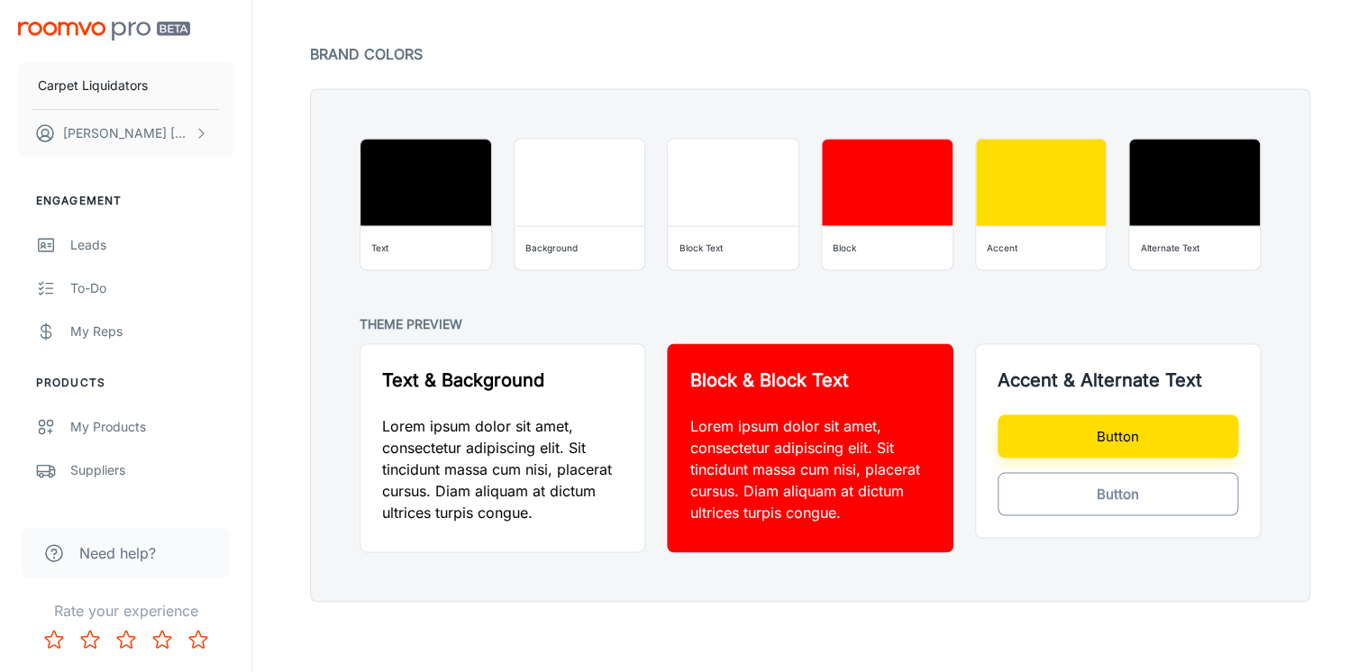
click at [1118, 501] on button "Button" at bounding box center [1118, 493] width 241 height 43
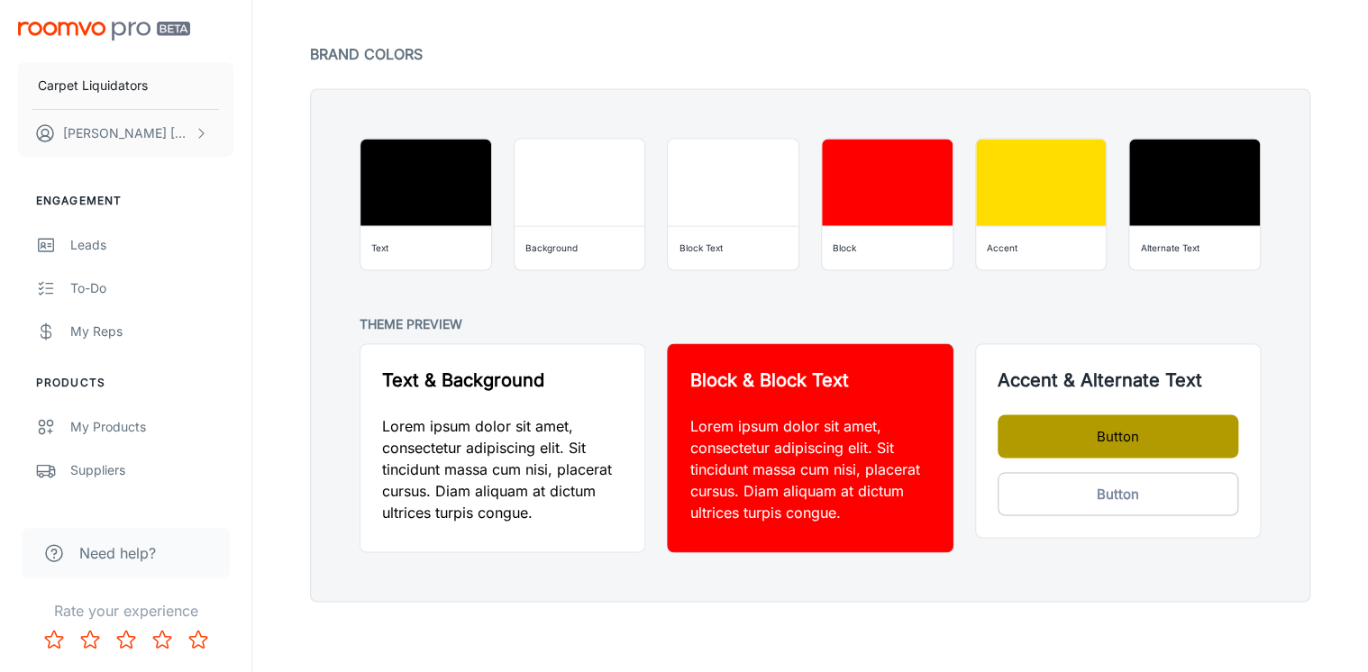
drag, startPoint x: 1117, startPoint y: 451, endPoint x: 1103, endPoint y: 433, distance: 22.5
click at [1117, 449] on button "Button" at bounding box center [1118, 436] width 241 height 43
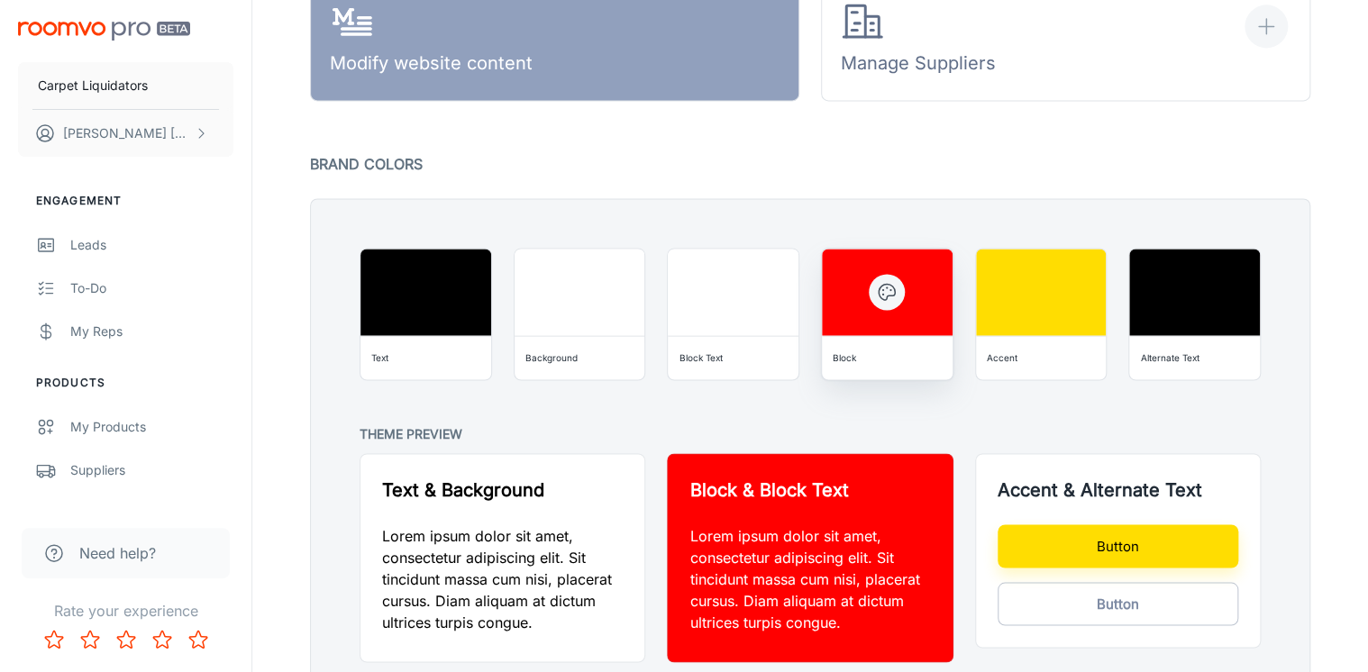
scroll to position [1226, 0]
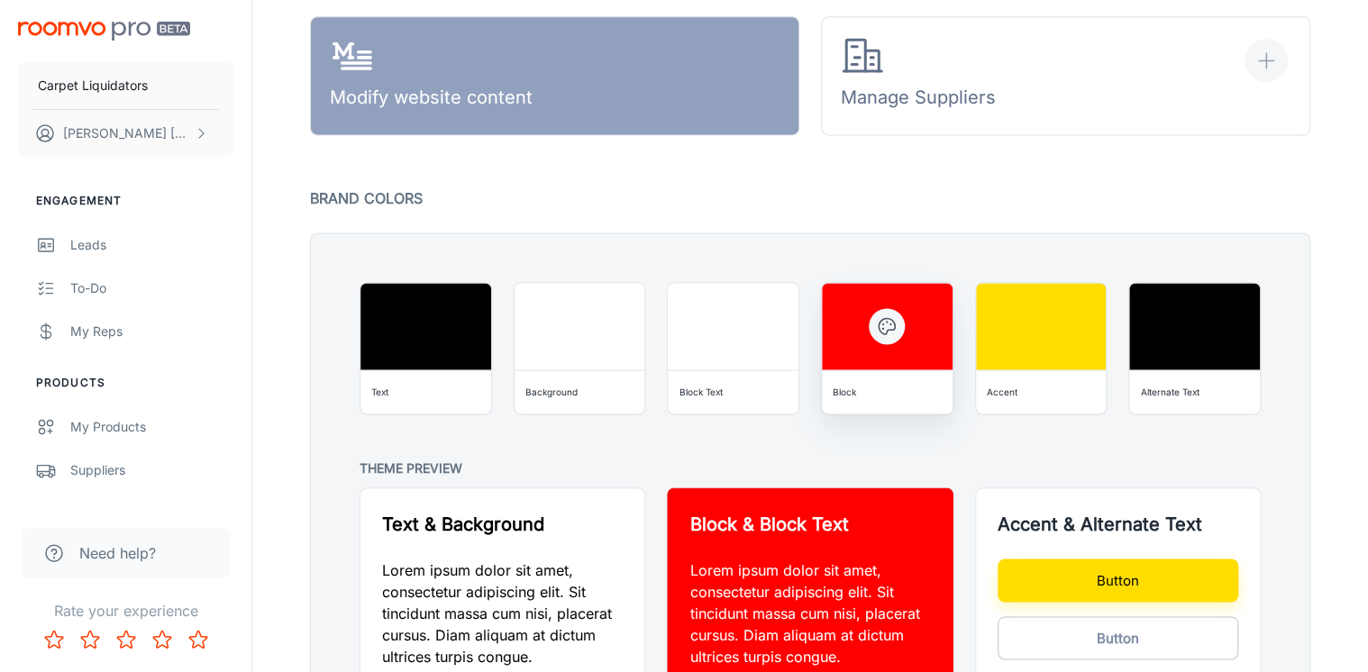
click at [897, 382] on div "Block" at bounding box center [887, 392] width 116 height 29
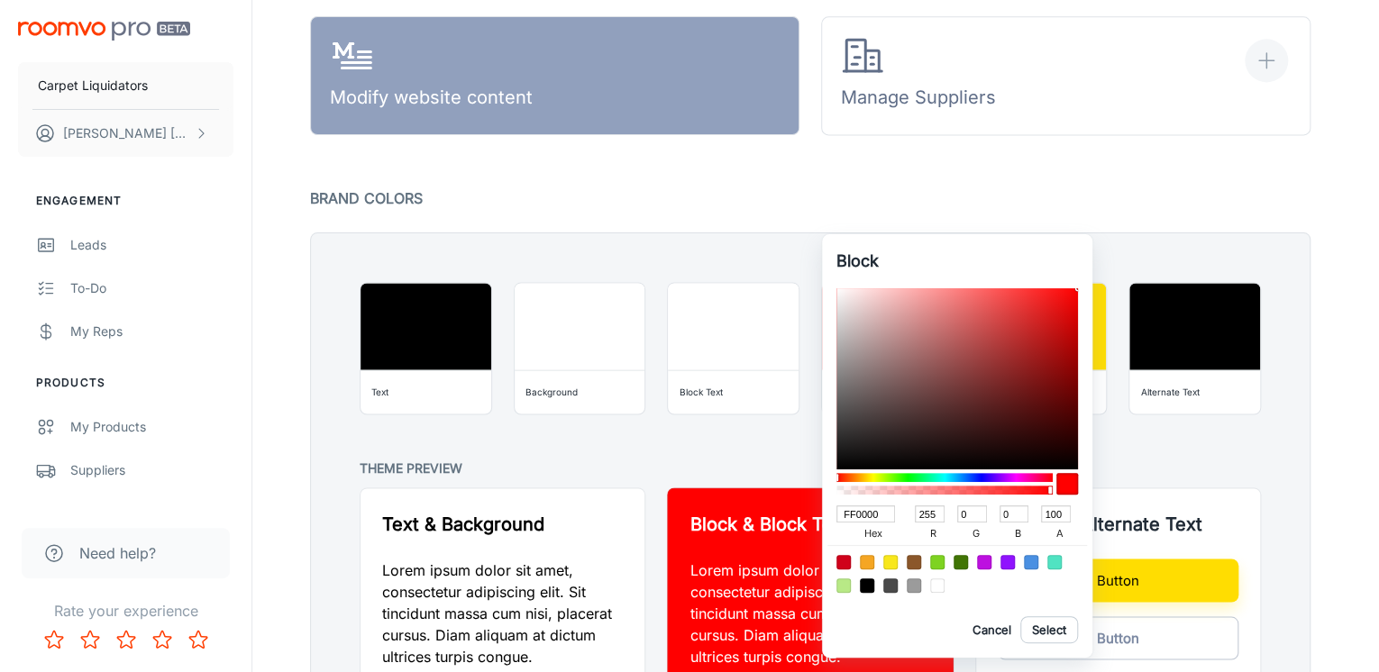
click at [1022, 180] on div at bounding box center [689, 336] width 1379 height 672
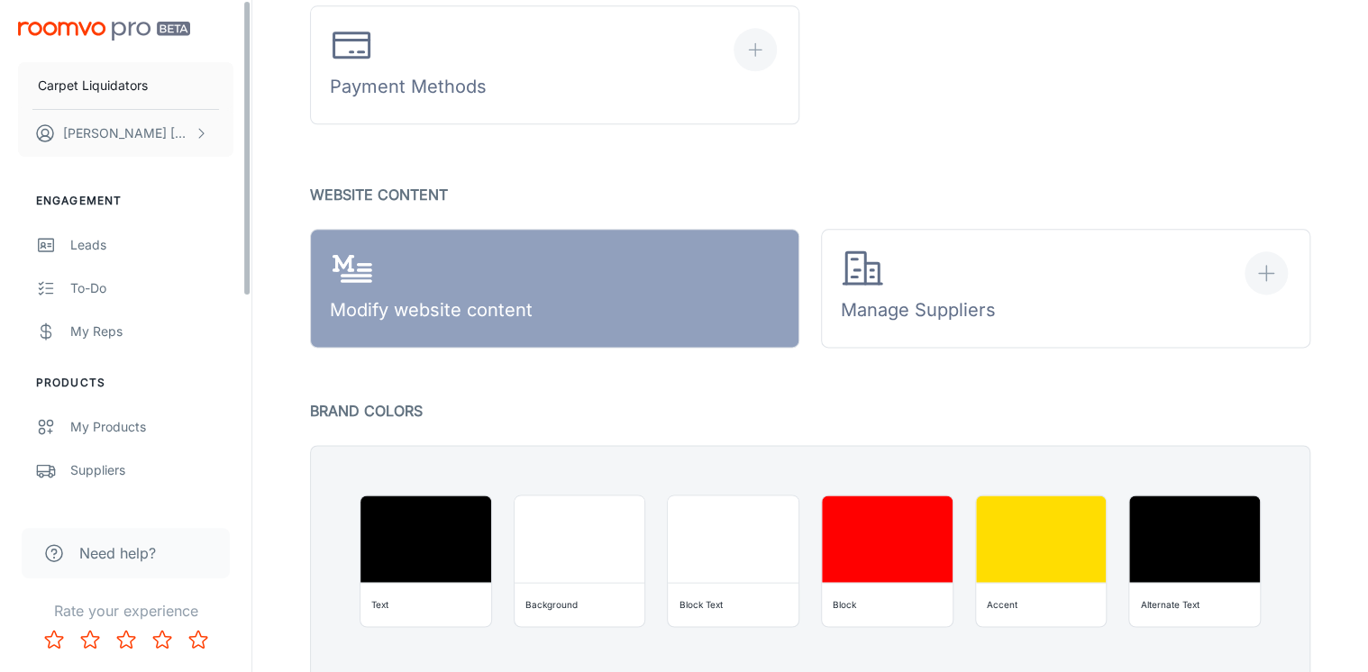
scroll to position [1009, 0]
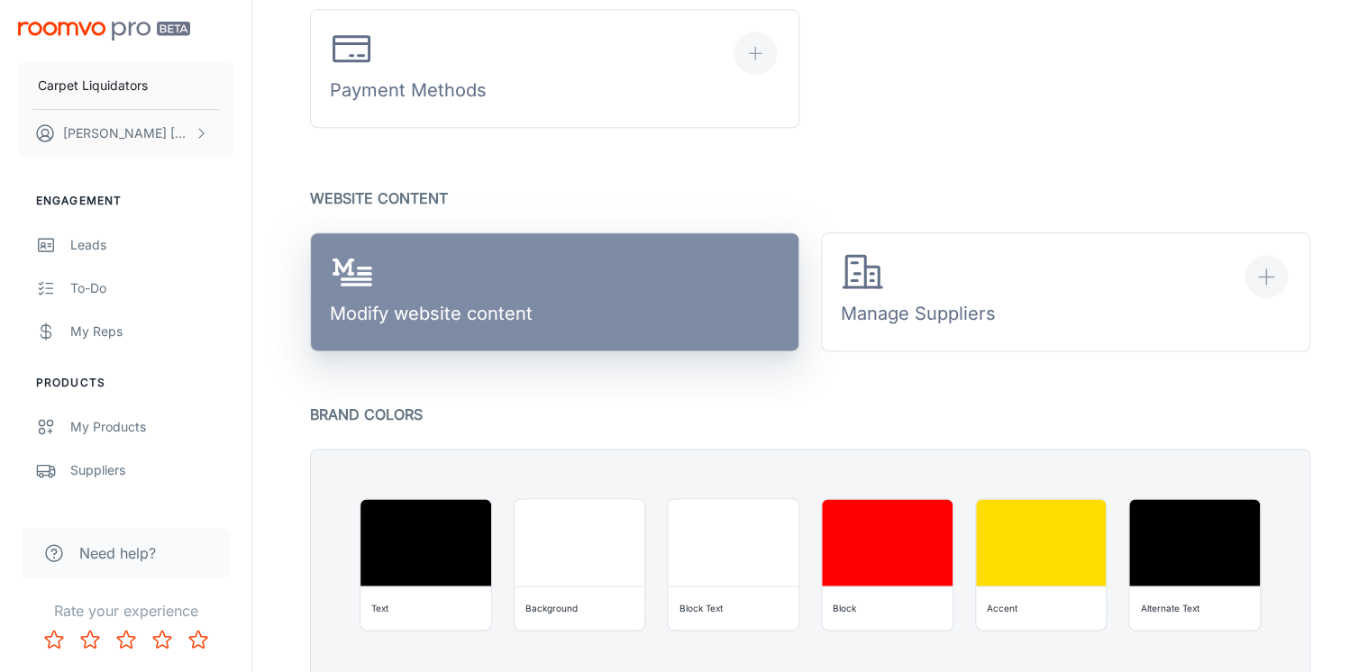
click at [480, 295] on div "Modify website content" at bounding box center [431, 293] width 203 height 84
